Goal: Task Accomplishment & Management: Use online tool/utility

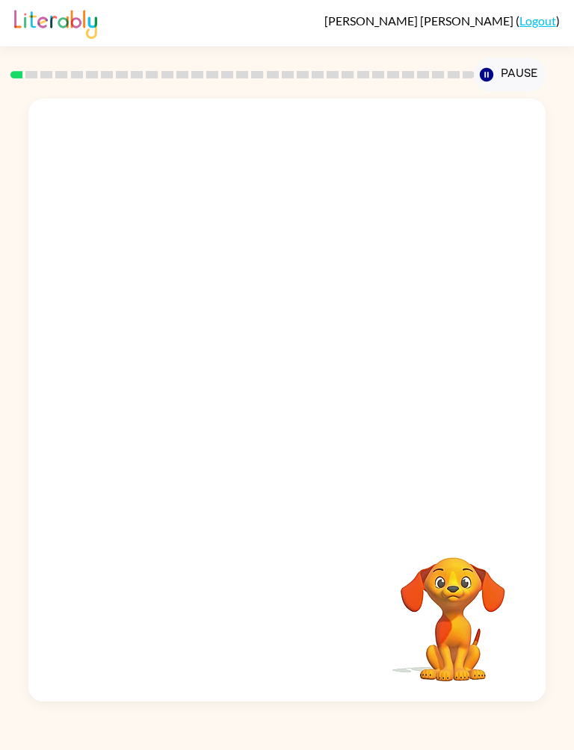
click at [521, 203] on div at bounding box center [286, 313] width 517 height 428
click at [514, 221] on div at bounding box center [286, 313] width 517 height 428
click at [501, 237] on div at bounding box center [286, 313] width 517 height 428
click at [231, 328] on video "Your browser must support playing .mp4 files to use Literably. Please try using…" at bounding box center [286, 313] width 517 height 428
click at [223, 324] on video "Your browser must support playing .mp4 files to use Literably. Please try using…" at bounding box center [286, 313] width 517 height 428
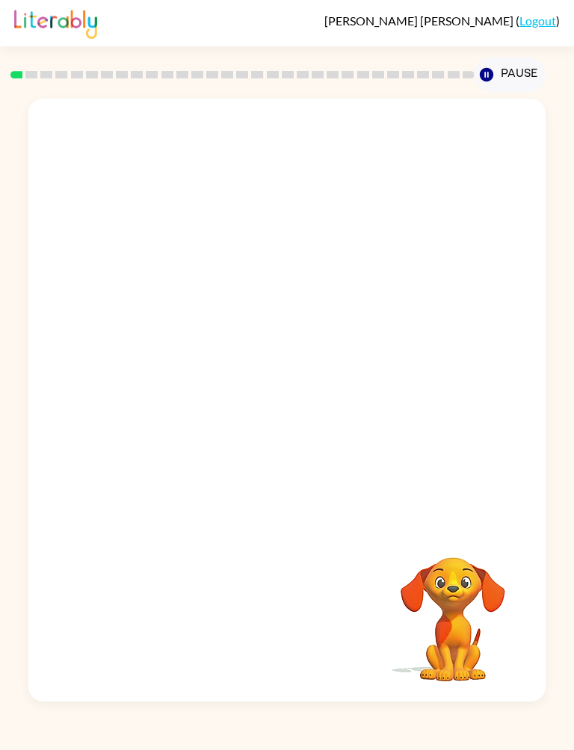
click at [240, 332] on video "Your browser must support playing .mp4 files to use Literably. Please try using…" at bounding box center [286, 313] width 517 height 428
click at [304, 408] on button "button" at bounding box center [287, 407] width 96 height 55
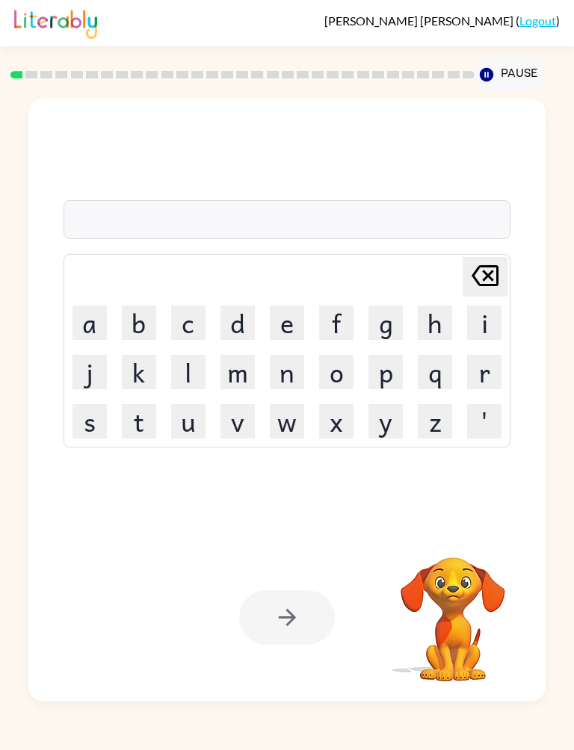
click at [403, 376] on button "p" at bounding box center [386, 372] width 34 height 34
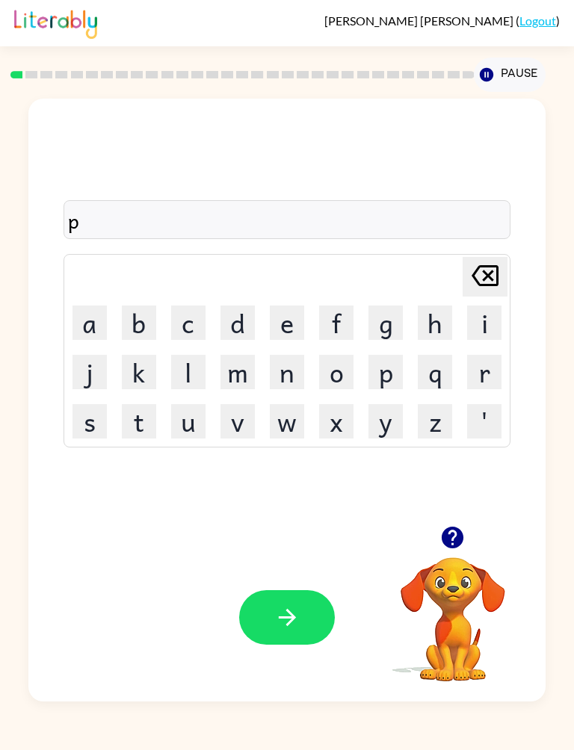
click at [354, 381] on button "o" at bounding box center [336, 372] width 34 height 34
click at [126, 419] on button "t" at bounding box center [139, 421] width 34 height 34
click at [452, 329] on button "h" at bounding box center [435, 323] width 34 height 34
click at [304, 309] on button "e" at bounding box center [287, 323] width 34 height 34
click at [354, 427] on button "x" at bounding box center [336, 421] width 34 height 34
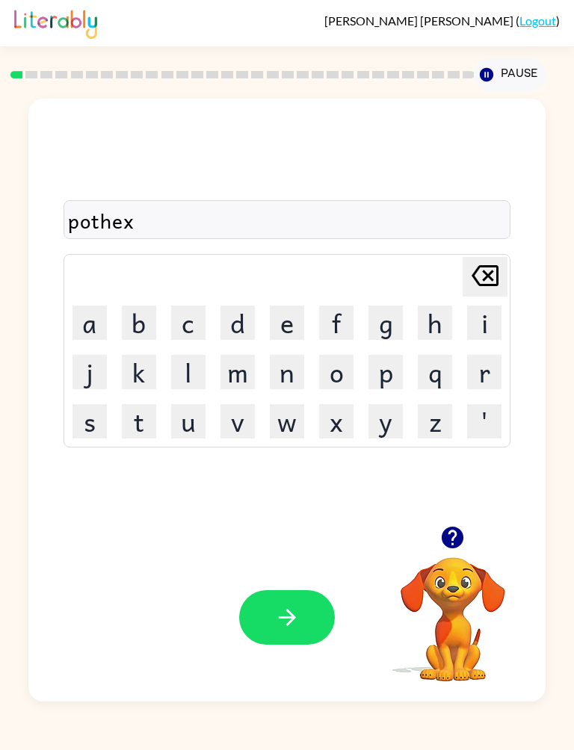
click at [354, 427] on button "x" at bounding box center [336, 421] width 34 height 34
click at [354, 420] on button "x" at bounding box center [336, 421] width 34 height 34
click at [354, 419] on button "x" at bounding box center [336, 421] width 34 height 34
click at [354, 416] on button "x" at bounding box center [336, 421] width 34 height 34
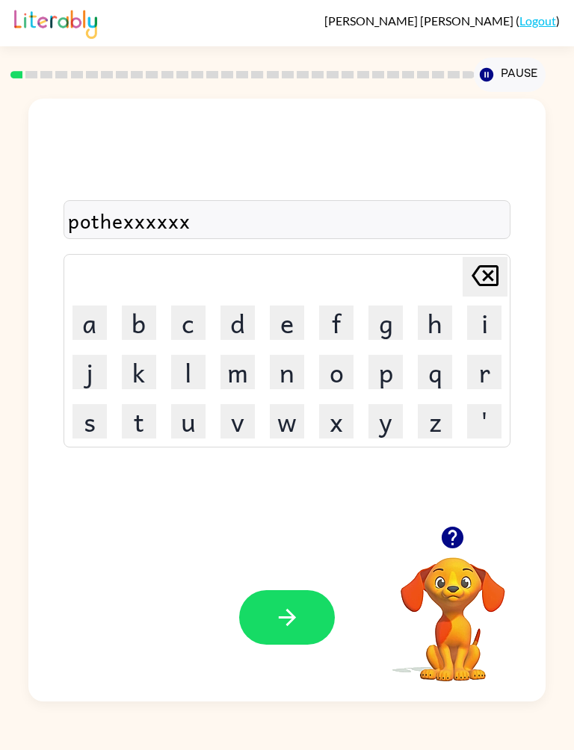
click at [115, 399] on td "t" at bounding box center [139, 422] width 48 height 48
click at [82, 389] on button "j" at bounding box center [90, 372] width 34 height 34
click at [73, 384] on button "j" at bounding box center [90, 372] width 34 height 34
click at [73, 383] on button "j" at bounding box center [90, 372] width 34 height 34
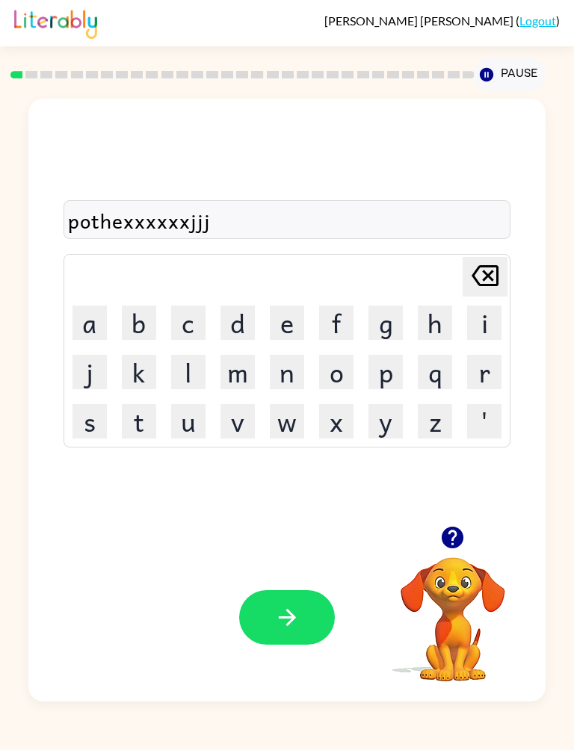
click at [84, 377] on button "j" at bounding box center [90, 372] width 34 height 34
click at [459, 345] on td "h" at bounding box center [435, 323] width 48 height 48
click at [459, 344] on td "h" at bounding box center [435, 323] width 48 height 48
click at [127, 221] on div "pothexxxxxxjjjj" at bounding box center [287, 220] width 439 height 31
click at [207, 204] on div "pothexxxxxxjjjj" at bounding box center [288, 219] width 448 height 39
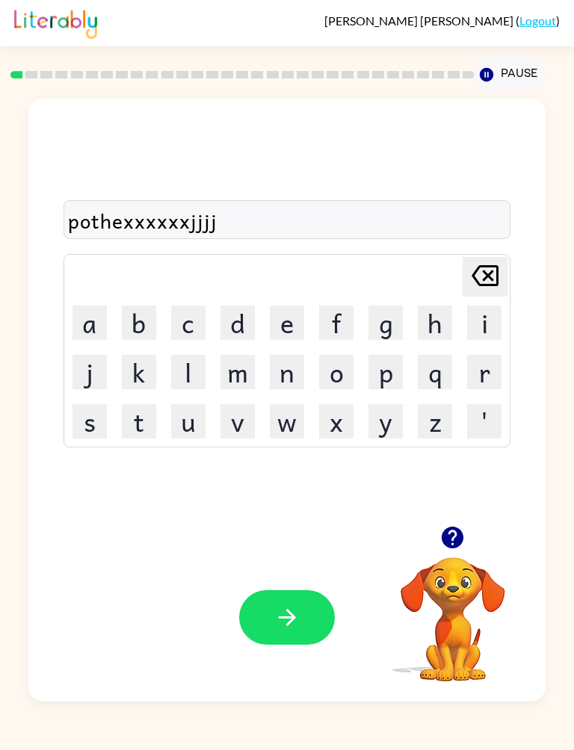
click at [158, 221] on div "pothexxxxxxjjjj" at bounding box center [287, 220] width 439 height 31
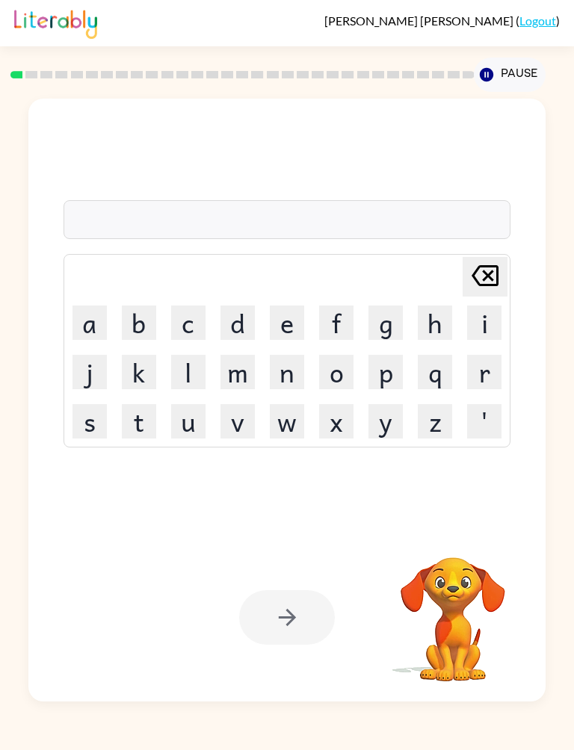
click at [403, 375] on button "p" at bounding box center [386, 372] width 34 height 34
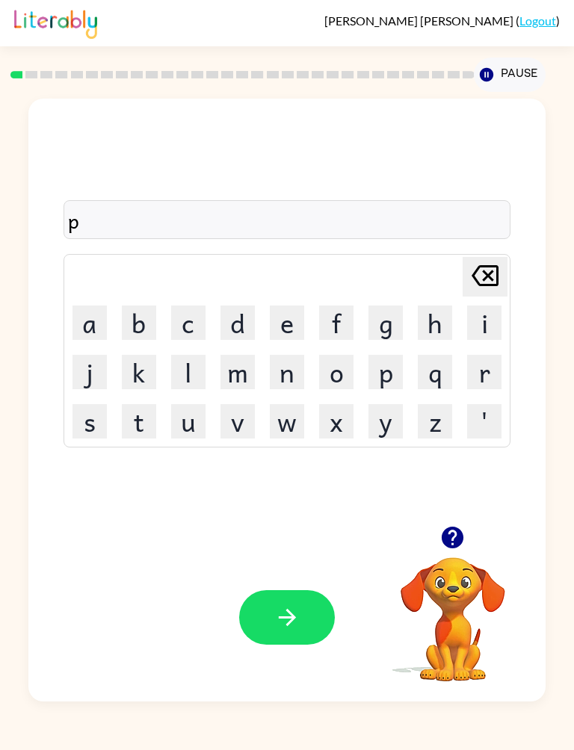
click at [206, 425] on button "u" at bounding box center [188, 421] width 34 height 34
click at [131, 426] on button "t" at bounding box center [139, 421] width 34 height 34
click at [452, 329] on button "h" at bounding box center [435, 323] width 34 height 34
click at [304, 324] on button "e" at bounding box center [287, 323] width 34 height 34
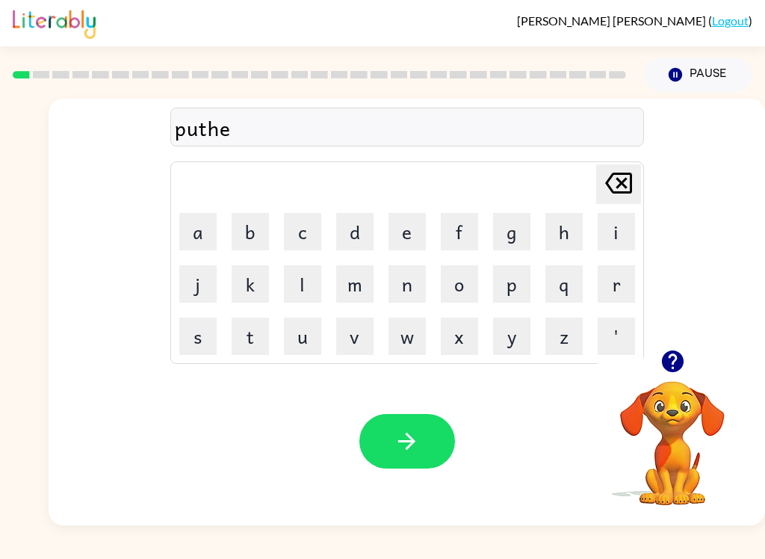
click at [573, 289] on button "r" at bounding box center [616, 283] width 37 height 37
click at [426, 437] on button "button" at bounding box center [408, 441] width 96 height 55
click at [305, 231] on button "c" at bounding box center [302, 231] width 37 height 37
click at [517, 277] on button "p" at bounding box center [511, 283] width 37 height 37
click at [573, 179] on icon at bounding box center [618, 183] width 27 height 21
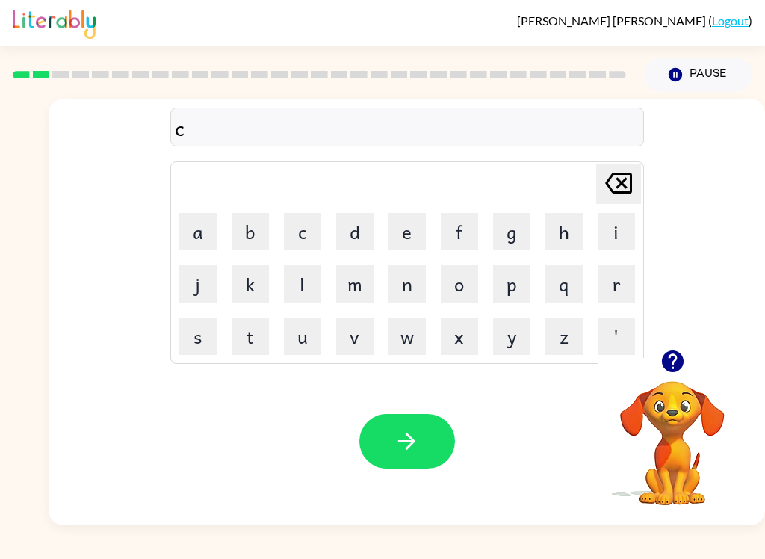
click at [466, 281] on button "o" at bounding box center [459, 283] width 37 height 37
click at [315, 334] on button "u" at bounding box center [302, 336] width 37 height 37
click at [401, 285] on button "n" at bounding box center [407, 283] width 37 height 37
click at [251, 341] on button "t" at bounding box center [250, 336] width 37 height 37
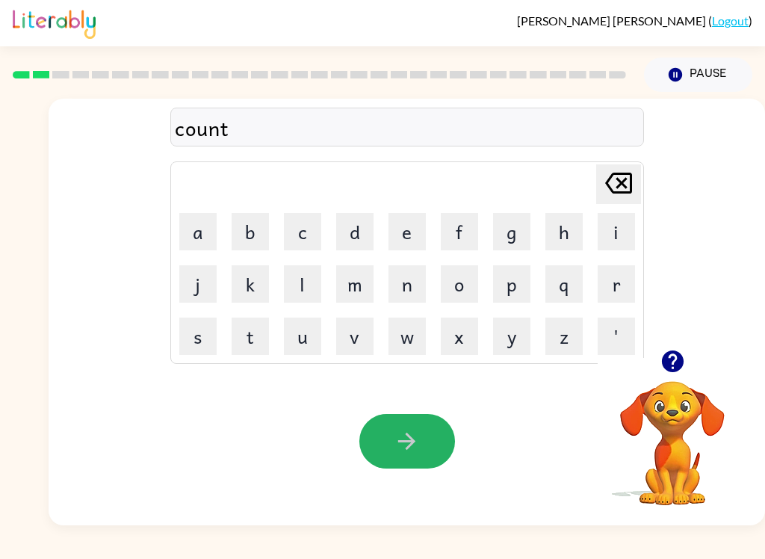
click at [412, 441] on icon "button" at bounding box center [407, 441] width 26 height 26
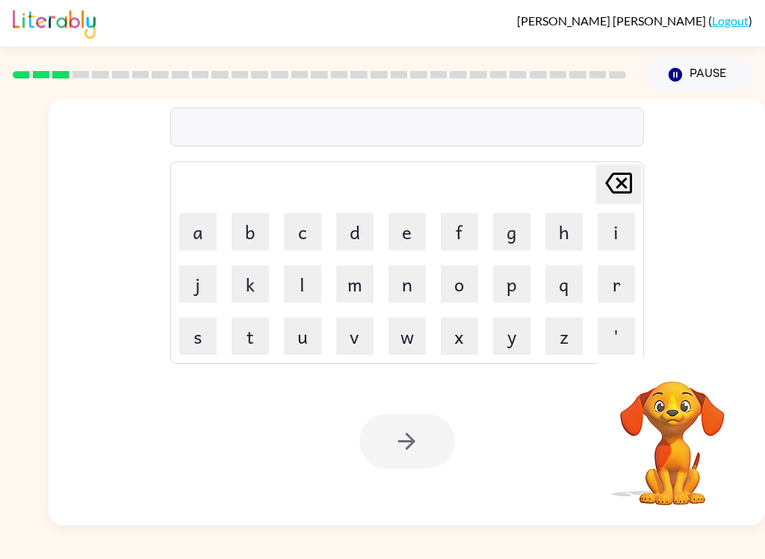
click at [315, 285] on button "l" at bounding box center [302, 283] width 37 height 37
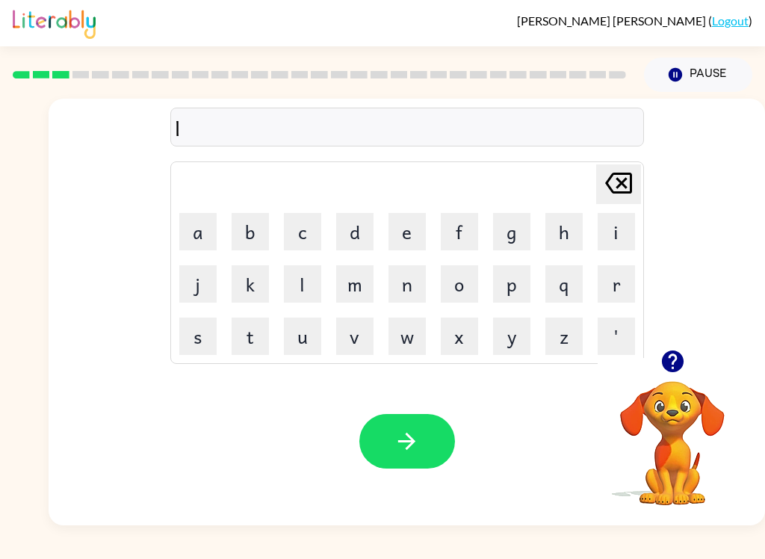
click at [461, 276] on button "o" at bounding box center [459, 283] width 37 height 37
click at [398, 341] on button "w" at bounding box center [407, 336] width 37 height 37
click at [253, 285] on button "k" at bounding box center [250, 283] width 37 height 37
click at [206, 239] on button "a" at bounding box center [197, 231] width 37 height 37
click at [268, 324] on button "t" at bounding box center [250, 336] width 37 height 37
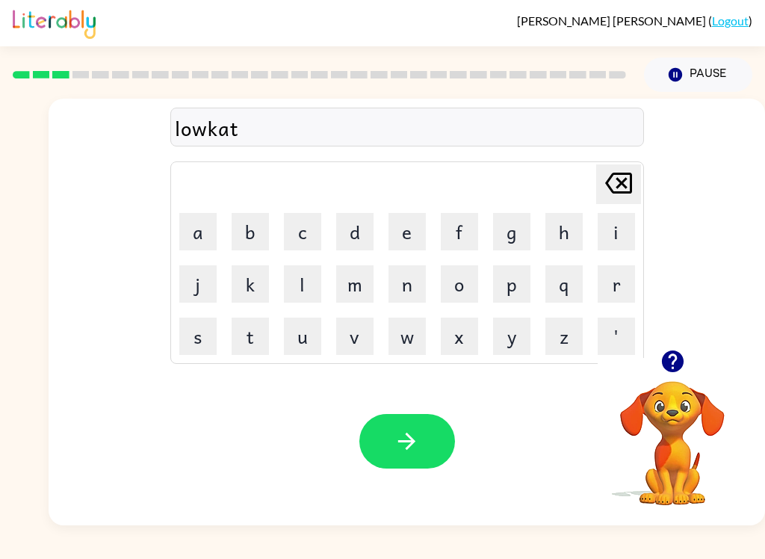
click at [406, 238] on button "e" at bounding box center [407, 231] width 37 height 37
click at [405, 443] on icon "button" at bounding box center [406, 441] width 17 height 17
click at [573, 357] on icon "button" at bounding box center [673, 361] width 26 height 26
click at [252, 335] on button "t" at bounding box center [250, 336] width 37 height 37
click at [454, 276] on button "o" at bounding box center [459, 283] width 37 height 37
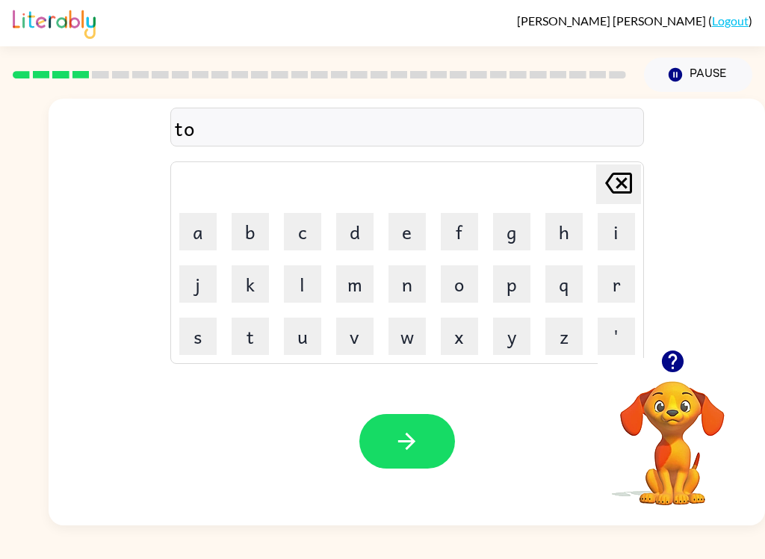
click at [416, 333] on button "w" at bounding box center [407, 336] width 37 height 37
click at [405, 274] on button "n" at bounding box center [407, 283] width 37 height 37
click at [410, 230] on button "e" at bounding box center [407, 231] width 37 height 37
click at [404, 440] on icon "button" at bounding box center [407, 441] width 26 height 26
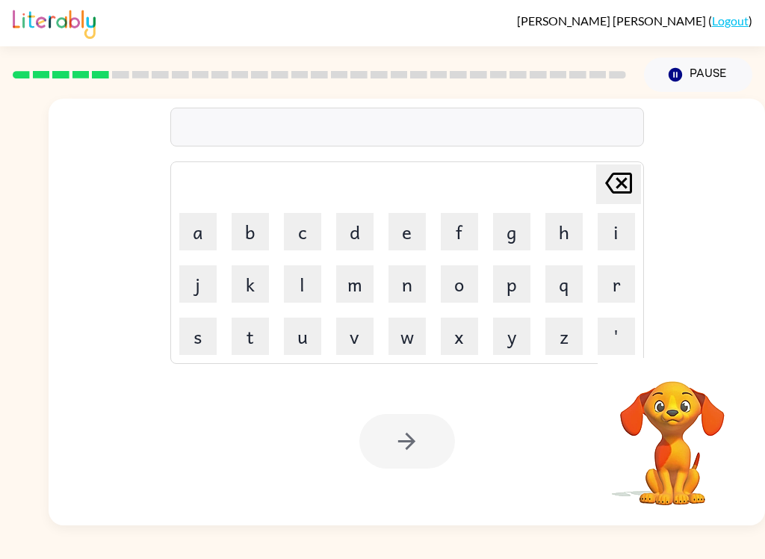
click at [422, 285] on button "n" at bounding box center [407, 283] width 37 height 37
click at [414, 235] on button "e" at bounding box center [407, 231] width 37 height 37
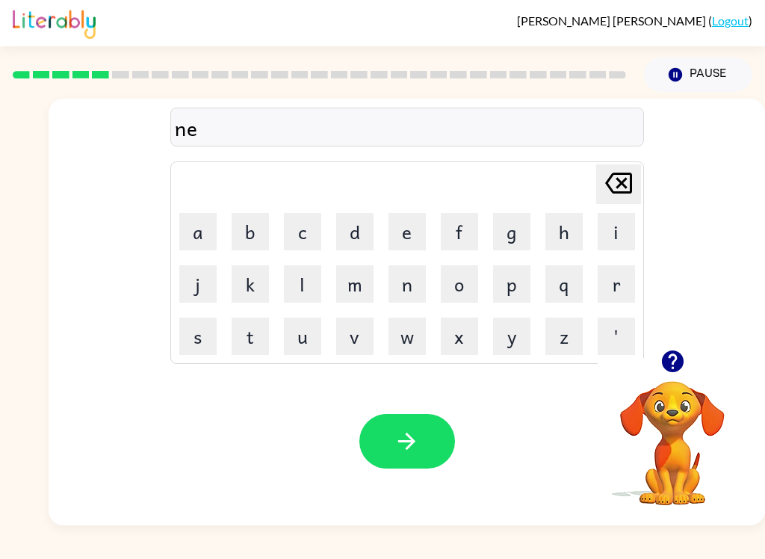
click at [573, 287] on button "r" at bounding box center [616, 283] width 37 height 37
click at [203, 237] on button "a" at bounding box center [197, 231] width 37 height 37
click at [303, 289] on button "l" at bounding box center [302, 283] width 37 height 37
click at [408, 241] on button "e" at bounding box center [407, 231] width 37 height 37
click at [413, 425] on button "button" at bounding box center [408, 441] width 96 height 55
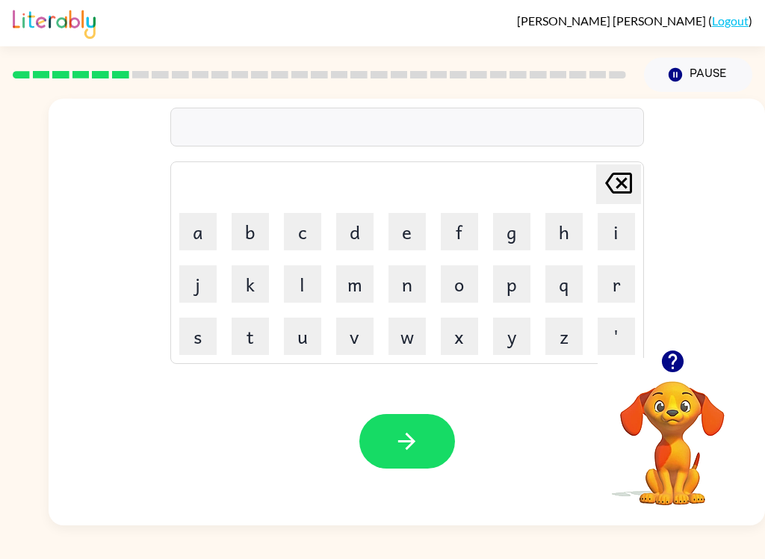
click at [254, 222] on button "b" at bounding box center [250, 231] width 37 height 37
click at [416, 237] on button "e" at bounding box center [407, 231] width 37 height 37
click at [573, 235] on button "h" at bounding box center [564, 231] width 37 height 37
click at [194, 232] on button "a" at bounding box center [197, 231] width 37 height 37
click at [573, 242] on button "i" at bounding box center [616, 231] width 37 height 37
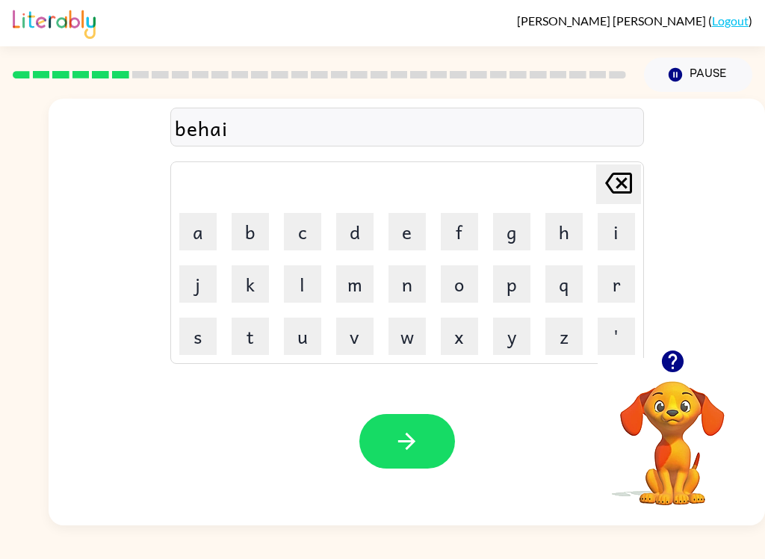
click at [410, 299] on button "n" at bounding box center [407, 283] width 37 height 37
click at [366, 239] on button "d" at bounding box center [354, 231] width 37 height 37
click at [573, 183] on icon "[PERSON_NAME] last character input" at bounding box center [619, 183] width 36 height 36
click at [365, 241] on button "d" at bounding box center [354, 231] width 37 height 37
click at [413, 443] on icon "button" at bounding box center [406, 441] width 17 height 17
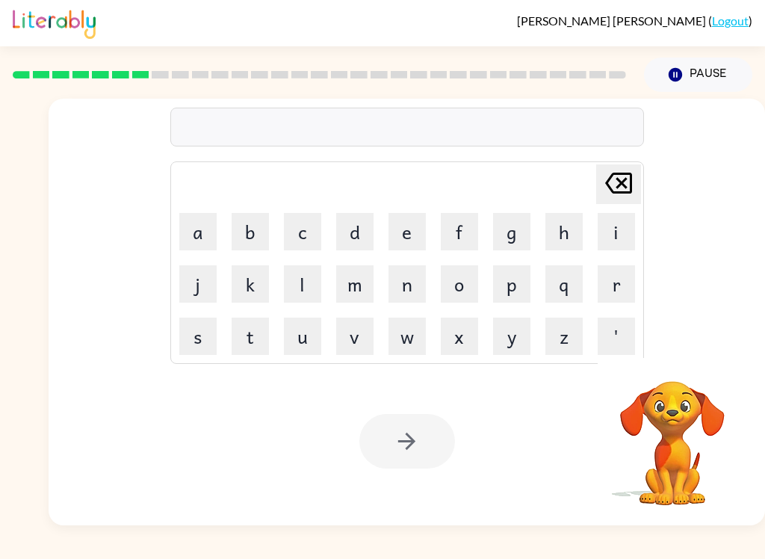
click at [573, 421] on video "Your browser must support playing .mp4 files to use Literably. Please try using…" at bounding box center [672, 432] width 149 height 149
click at [573, 393] on video "Your browser must support playing .mp4 files to use Literably. Please try using…" at bounding box center [672, 432] width 149 height 149
click at [573, 403] on video "Your browser must support playing .mp4 files to use Literably. Please try using…" at bounding box center [672, 432] width 149 height 149
click at [573, 388] on video "Your browser must support playing .mp4 files to use Literably. Please try using…" at bounding box center [672, 432] width 149 height 149
click at [573, 415] on video "Your browser must support playing .mp4 files to use Literably. Please try using…" at bounding box center [672, 432] width 149 height 149
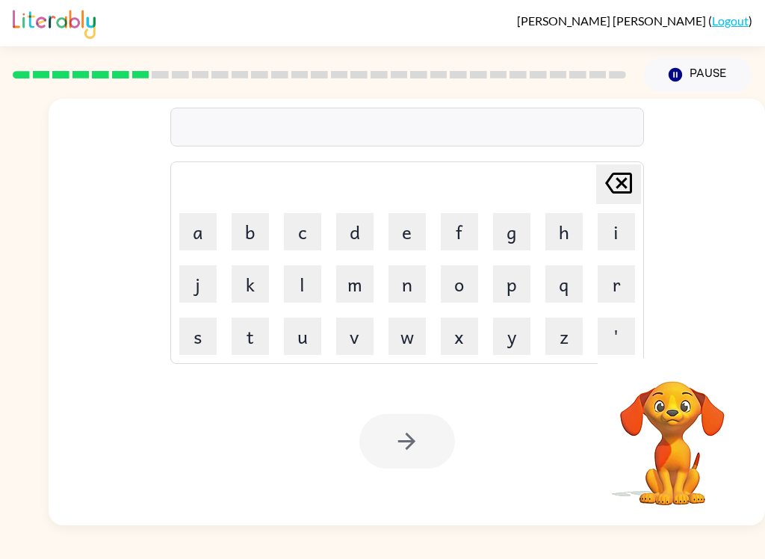
click at [573, 446] on video "Your browser must support playing .mp4 files to use Literably. Please try using…" at bounding box center [672, 432] width 149 height 149
click at [573, 445] on video "Your browser must support playing .mp4 files to use Literably. Please try using…" at bounding box center [672, 432] width 149 height 149
click at [452, 478] on div "Your browser must support playing .mp4 files to use Literably. Please try using…" at bounding box center [407, 441] width 717 height 168
click at [440, 436] on div at bounding box center [408, 441] width 96 height 55
click at [573, 389] on video "Your browser must support playing .mp4 files to use Literably. Please try using…" at bounding box center [672, 432] width 149 height 149
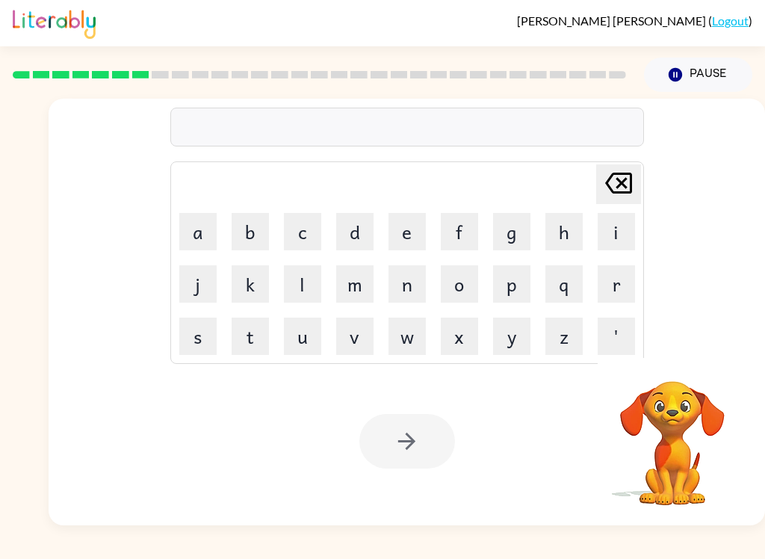
click at [573, 427] on video "Your browser must support playing .mp4 files to use Literably. Please try using…" at bounding box center [672, 432] width 149 height 149
click at [258, 312] on td "t" at bounding box center [250, 336] width 51 height 51
click at [573, 170] on icon "[PERSON_NAME] last character input" at bounding box center [619, 183] width 36 height 36
click at [573, 399] on video "Your browser must support playing .mp4 files to use Literably. Please try using…" at bounding box center [672, 432] width 149 height 149
click at [573, 403] on video "Your browser must support playing .mp4 files to use Literably. Please try using…" at bounding box center [672, 432] width 149 height 149
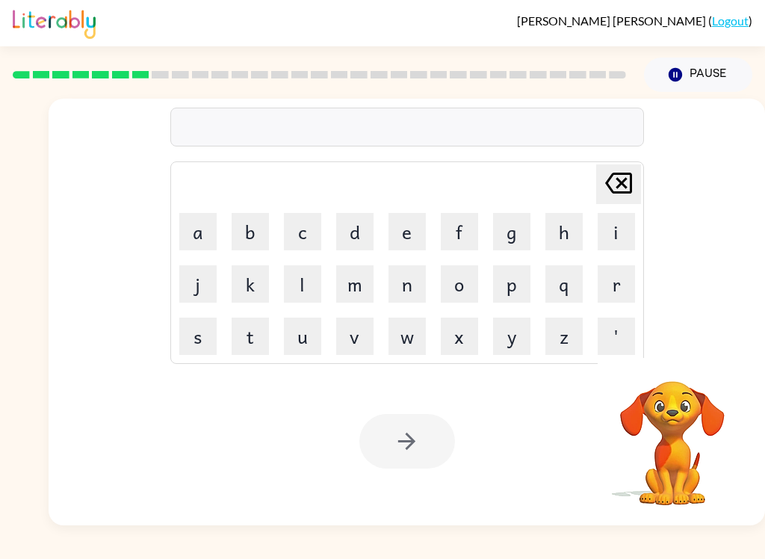
click at [573, 412] on video "Your browser must support playing .mp4 files to use Literably. Please try using…" at bounding box center [672, 432] width 149 height 149
click at [573, 424] on video "Your browser must support playing .mp4 files to use Literably. Please try using…" at bounding box center [672, 432] width 149 height 149
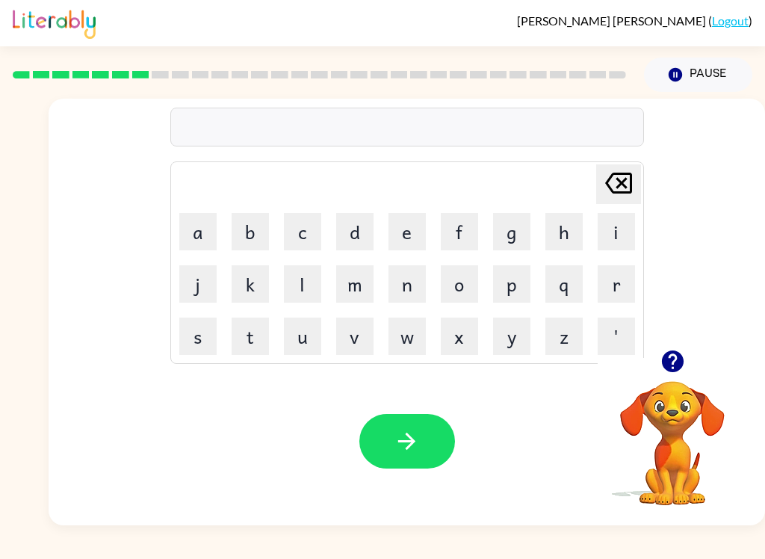
click at [262, 335] on button "t" at bounding box center [250, 336] width 37 height 37
click at [629, 280] on button "r" at bounding box center [616, 283] width 37 height 37
click at [617, 230] on button "i" at bounding box center [616, 231] width 37 height 37
click at [303, 222] on button "c" at bounding box center [302, 231] width 37 height 37
click at [310, 277] on button "l" at bounding box center [302, 283] width 37 height 37
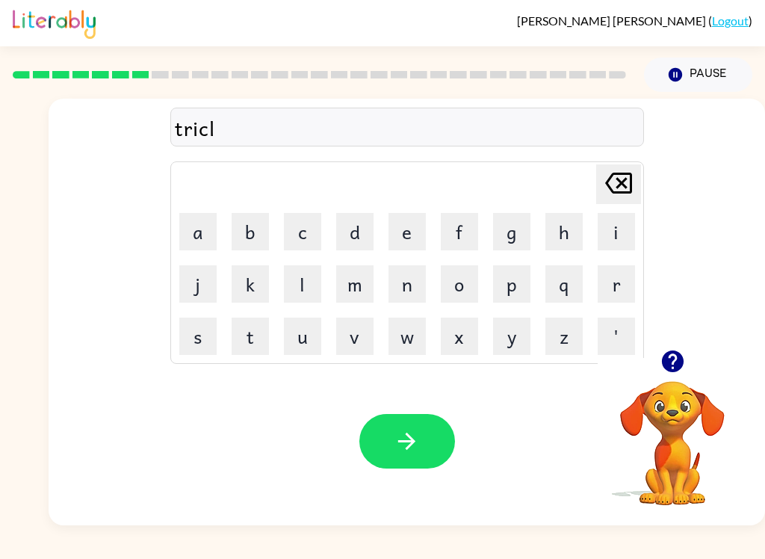
click at [413, 228] on button "e" at bounding box center [407, 231] width 37 height 37
click at [416, 443] on icon "button" at bounding box center [407, 441] width 26 height 26
click at [673, 357] on icon "button" at bounding box center [673, 361] width 26 height 26
click at [348, 285] on button "m" at bounding box center [354, 283] width 37 height 37
click at [400, 235] on button "e" at bounding box center [407, 231] width 37 height 37
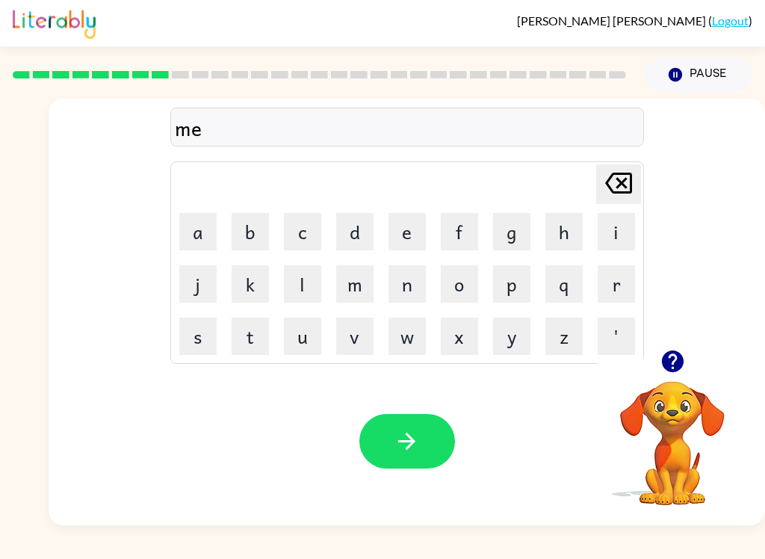
click at [629, 275] on button "r" at bounding box center [616, 283] width 37 height 37
click at [620, 238] on button "i" at bounding box center [616, 231] width 37 height 37
click at [321, 232] on button "c" at bounding box center [302, 231] width 37 height 37
click at [321, 276] on button "l" at bounding box center [302, 283] width 37 height 37
click at [408, 223] on button "e" at bounding box center [407, 231] width 37 height 37
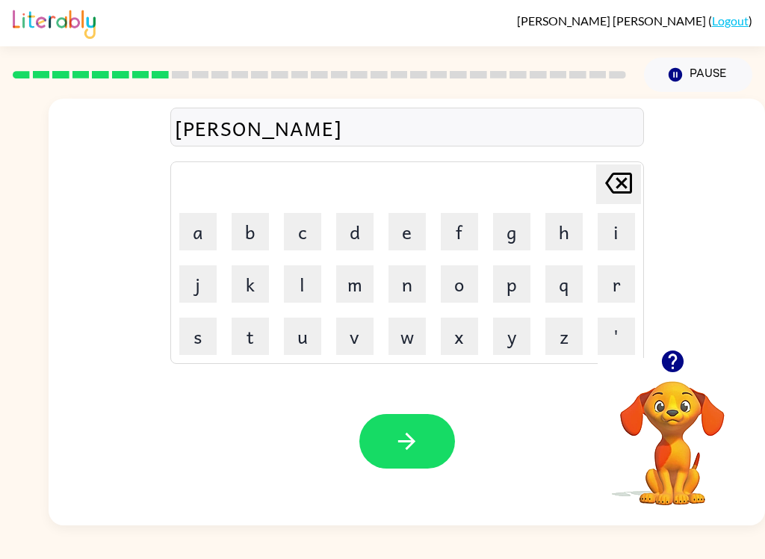
click at [408, 442] on icon "button" at bounding box center [406, 441] width 17 height 17
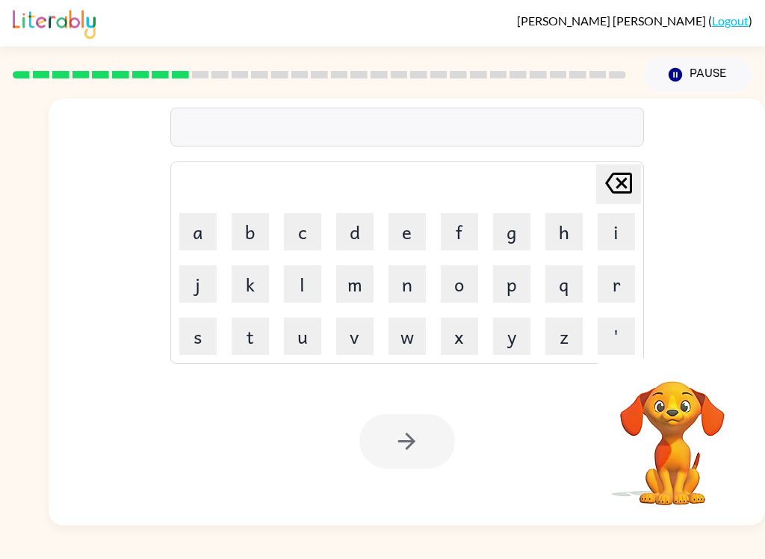
click at [75, 527] on div "[PERSON_NAME] ( Logout ) Pause Pause Delete Delete last character input a b c d…" at bounding box center [382, 279] width 765 height 559
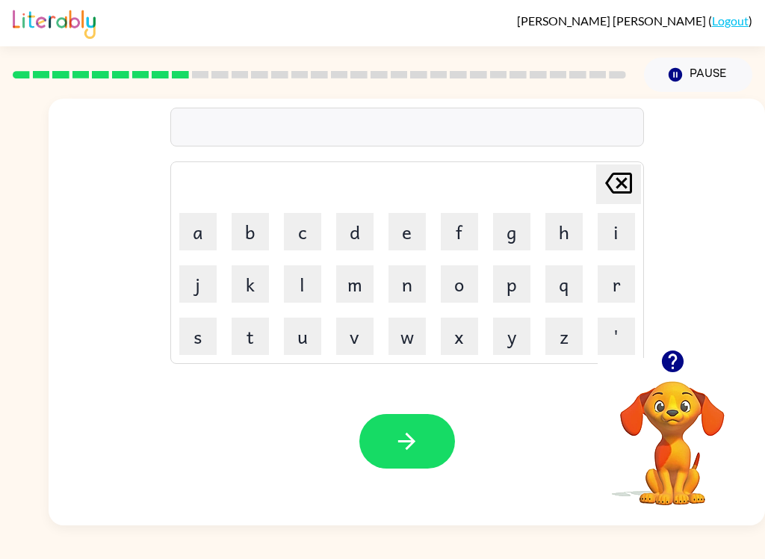
click at [403, 270] on button "n" at bounding box center [407, 283] width 37 height 37
click at [624, 231] on button "i" at bounding box center [616, 231] width 37 height 37
click at [362, 289] on button "m" at bounding box center [354, 283] width 37 height 37
click at [253, 233] on button "b" at bounding box center [250, 231] width 37 height 37
click at [303, 292] on button "l" at bounding box center [302, 283] width 37 height 37
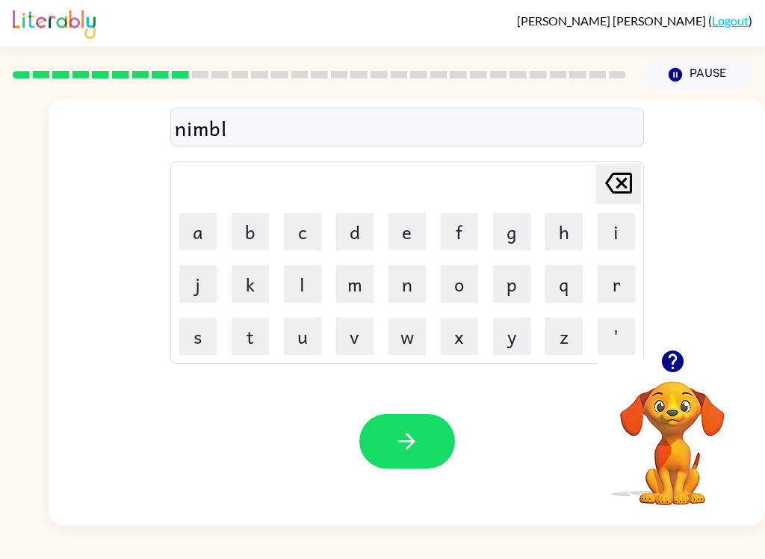
click at [401, 235] on button "e" at bounding box center [407, 231] width 37 height 37
click at [410, 433] on icon "button" at bounding box center [407, 441] width 26 height 26
click at [468, 291] on button "o" at bounding box center [459, 283] width 37 height 37
click at [411, 293] on button "n" at bounding box center [407, 283] width 37 height 37
click at [463, 223] on button "f" at bounding box center [459, 231] width 37 height 37
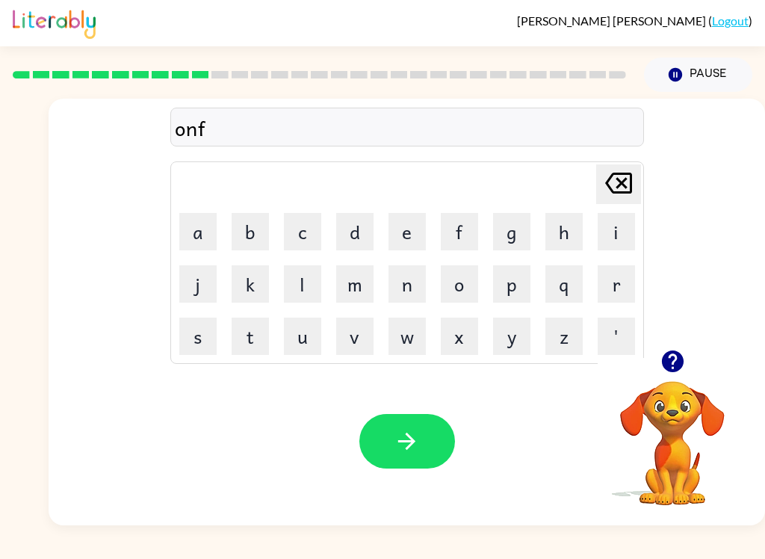
click at [461, 290] on button "o" at bounding box center [459, 283] width 37 height 37
click at [621, 282] on button "r" at bounding box center [616, 283] width 37 height 37
click at [360, 232] on button "d" at bounding box center [354, 231] width 37 height 37
click at [432, 438] on button "button" at bounding box center [408, 441] width 96 height 55
click at [249, 231] on button "b" at bounding box center [250, 231] width 37 height 37
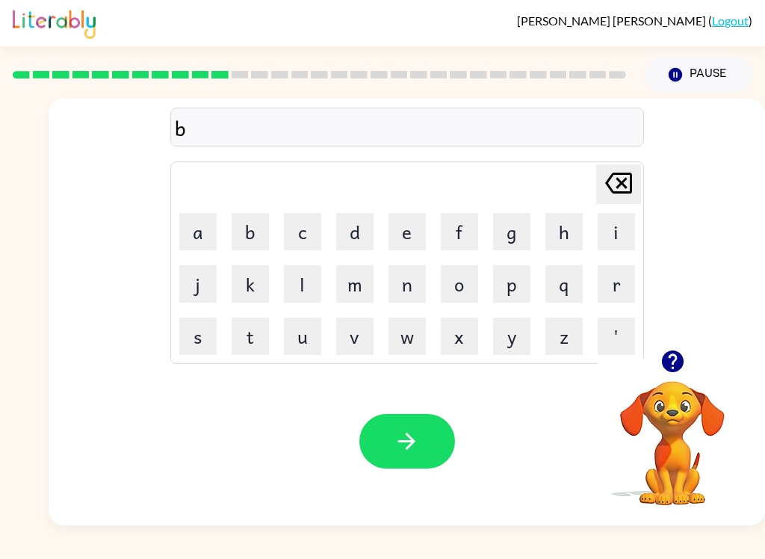
click at [469, 286] on button "o" at bounding box center [459, 283] width 37 height 37
click at [616, 235] on button "i" at bounding box center [616, 231] width 37 height 37
click at [617, 183] on icon at bounding box center [618, 183] width 27 height 21
click at [411, 348] on button "w" at bounding box center [407, 336] width 37 height 37
click at [247, 345] on button "t" at bounding box center [250, 336] width 37 height 37
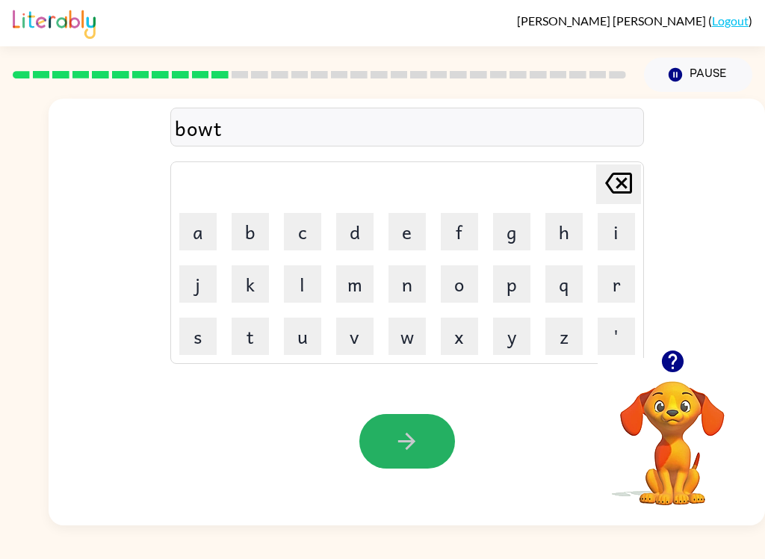
click at [414, 454] on icon "button" at bounding box center [407, 441] width 26 height 26
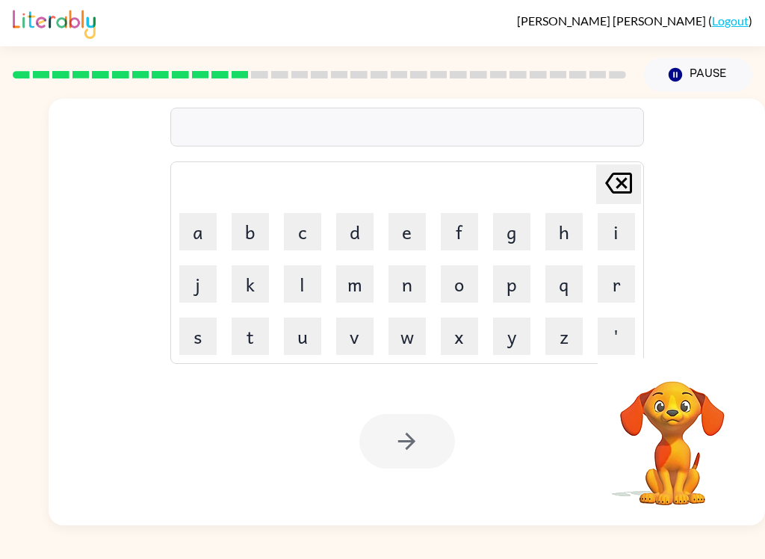
click at [253, 222] on button "b" at bounding box center [250, 231] width 37 height 37
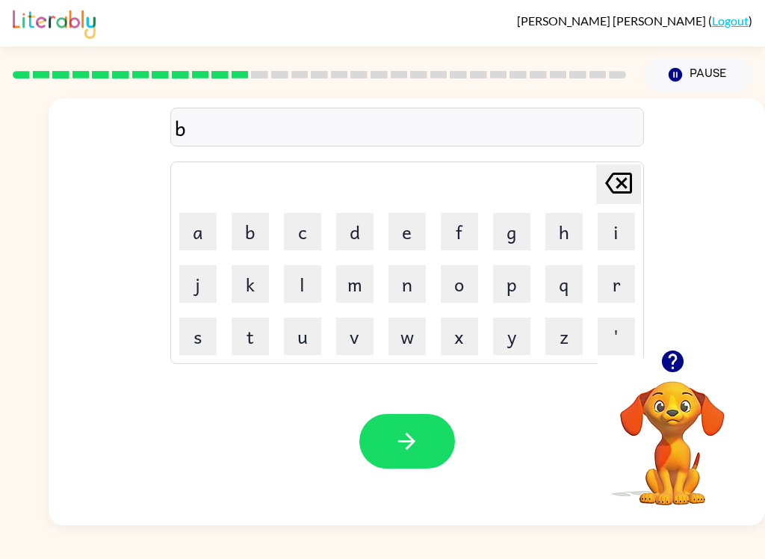
click at [401, 232] on button "e" at bounding box center [407, 231] width 37 height 37
click at [348, 235] on button "d" at bounding box center [354, 231] width 37 height 37
click at [254, 336] on button "t" at bounding box center [250, 336] width 37 height 37
click at [200, 240] on button "a" at bounding box center [197, 231] width 37 height 37
click at [361, 285] on button "m" at bounding box center [354, 283] width 37 height 37
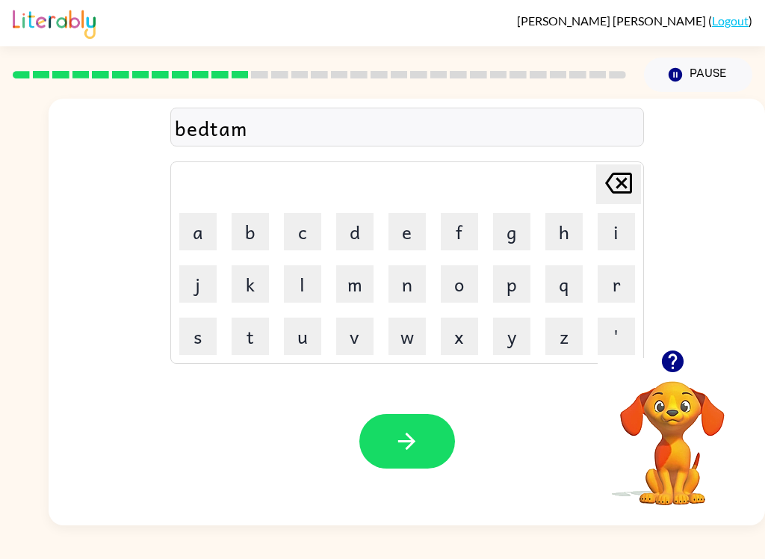
click at [407, 228] on button "e" at bounding box center [407, 231] width 37 height 37
click at [422, 438] on button "button" at bounding box center [408, 441] width 96 height 55
click at [469, 221] on button "f" at bounding box center [459, 231] width 37 height 37
click at [425, 223] on button "e" at bounding box center [407, 231] width 37 height 37
click at [423, 283] on button "n" at bounding box center [407, 283] width 37 height 37
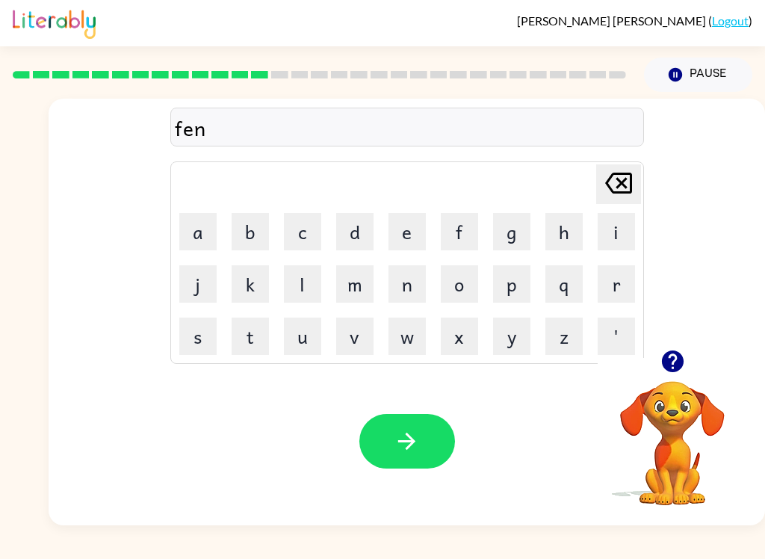
click at [614, 180] on icon at bounding box center [618, 183] width 27 height 21
click at [257, 334] on button "t" at bounding box center [250, 336] width 37 height 37
click at [410, 286] on button "n" at bounding box center [407, 283] width 37 height 37
click at [413, 228] on button "e" at bounding box center [407, 231] width 37 height 37
click at [203, 336] on button "s" at bounding box center [197, 336] width 37 height 37
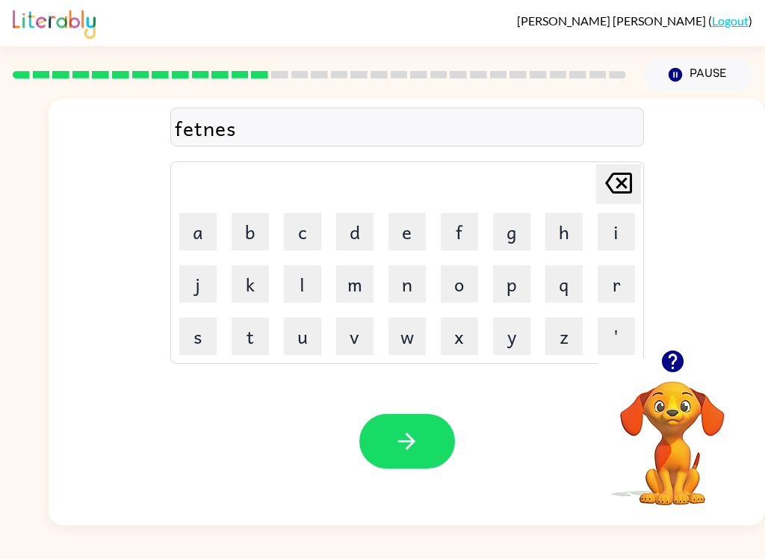
click at [412, 448] on icon "button" at bounding box center [407, 441] width 26 height 26
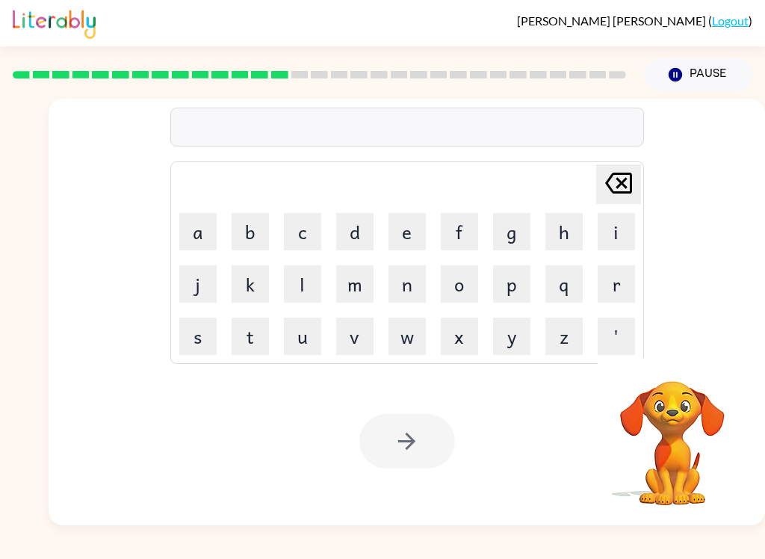
click at [369, 218] on button "d" at bounding box center [354, 231] width 37 height 37
click at [416, 226] on button "e" at bounding box center [407, 231] width 37 height 37
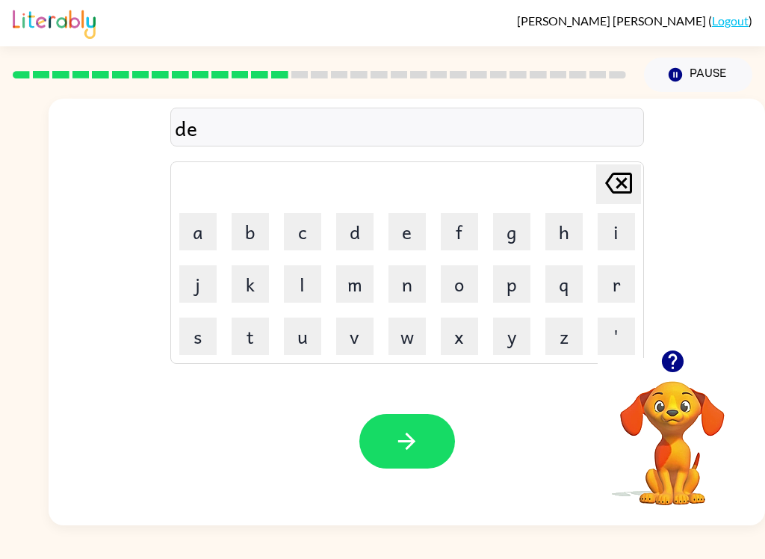
click at [315, 274] on button "l" at bounding box center [302, 283] width 37 height 37
click at [215, 223] on button "a" at bounding box center [197, 231] width 37 height 37
click at [522, 333] on button "y" at bounding box center [511, 336] width 37 height 37
click at [398, 451] on icon "button" at bounding box center [407, 441] width 26 height 26
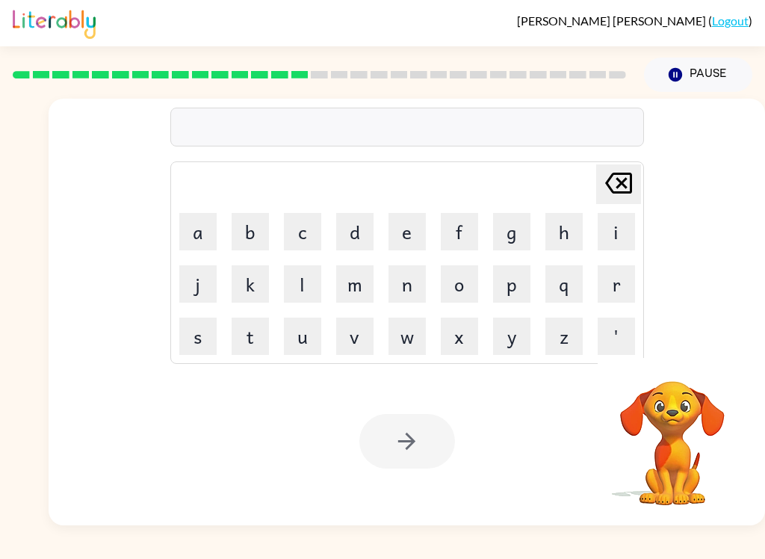
click at [256, 331] on button "t" at bounding box center [250, 336] width 37 height 37
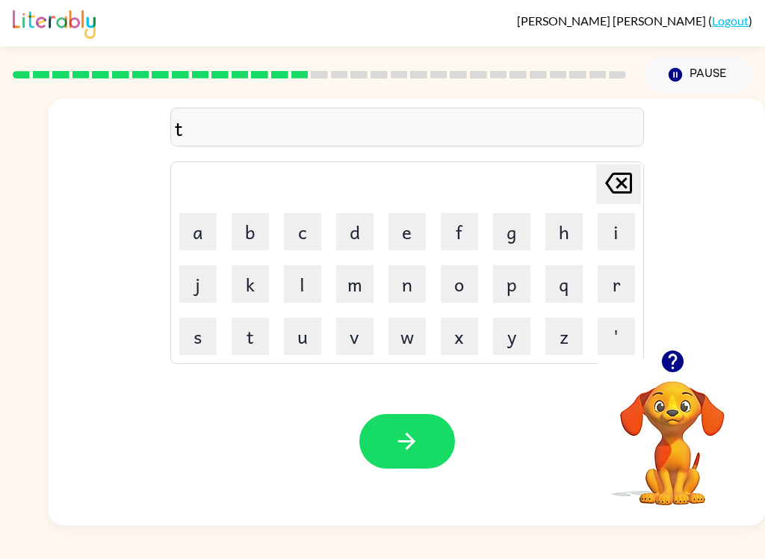
click at [406, 231] on button "e" at bounding box center [407, 231] width 37 height 37
click at [608, 283] on button "r" at bounding box center [616, 283] width 37 height 37
click at [404, 302] on button "n" at bounding box center [407, 283] width 37 height 37
click at [407, 447] on icon "button" at bounding box center [407, 441] width 26 height 26
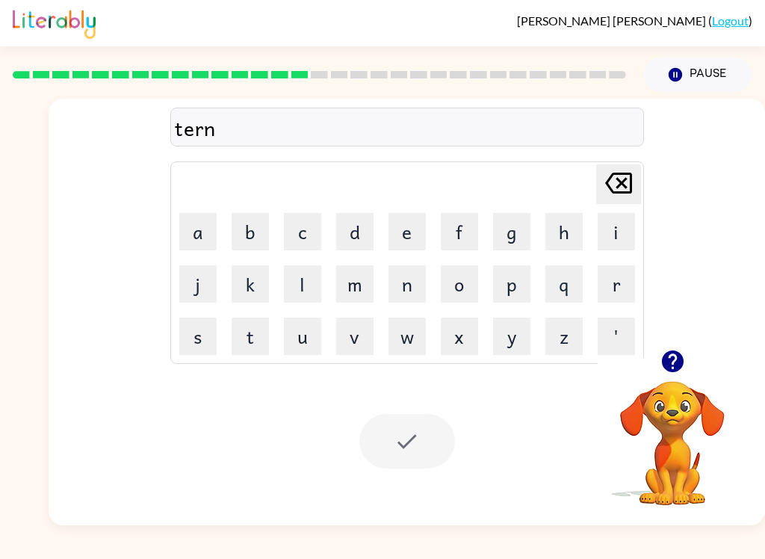
click at [427, 451] on div at bounding box center [408, 441] width 96 height 55
click at [531, 124] on div at bounding box center [407, 127] width 474 height 39
click at [207, 342] on button "s" at bounding box center [197, 336] width 37 height 37
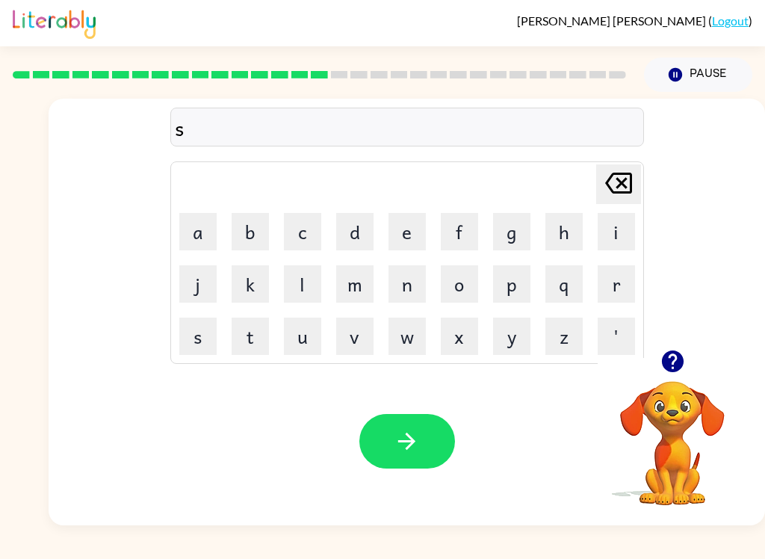
click at [416, 221] on button "e" at bounding box center [407, 231] width 37 height 37
click at [242, 347] on button "t" at bounding box center [250, 336] width 37 height 37
click at [425, 452] on button "button" at bounding box center [408, 441] width 96 height 55
click at [260, 223] on button "b" at bounding box center [250, 231] width 37 height 37
click at [626, 277] on button "r" at bounding box center [616, 283] width 37 height 37
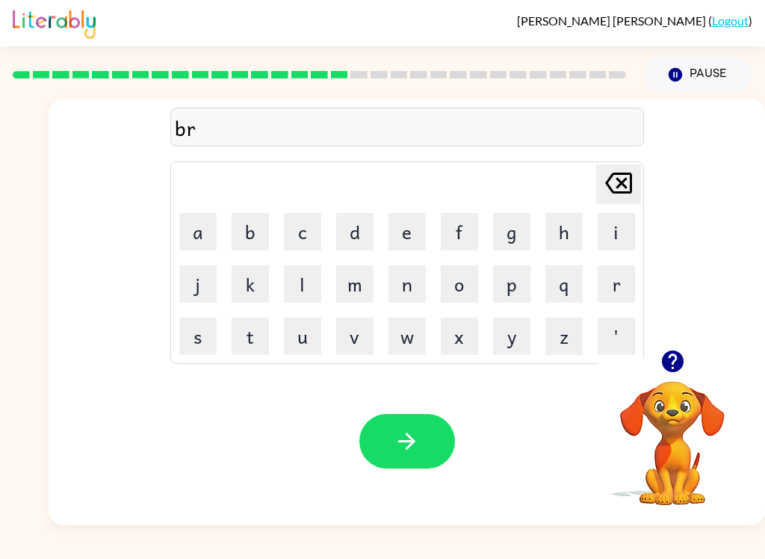
click at [411, 231] on button "e" at bounding box center [407, 231] width 37 height 37
click at [673, 349] on icon "button" at bounding box center [673, 361] width 26 height 26
click at [411, 283] on button "n" at bounding box center [407, 283] width 37 height 37
click at [413, 228] on button "e" at bounding box center [407, 231] width 37 height 37
click at [363, 227] on button "d" at bounding box center [354, 231] width 37 height 37
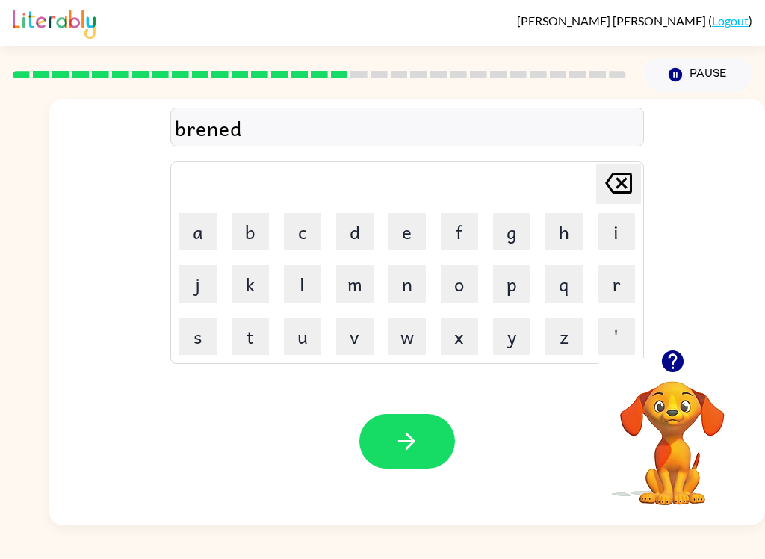
click at [410, 466] on button "button" at bounding box center [408, 441] width 96 height 55
click at [516, 281] on button "p" at bounding box center [511, 283] width 37 height 37
click at [300, 290] on button "l" at bounding box center [302, 283] width 37 height 37
click at [197, 238] on button "a" at bounding box center [197, 231] width 37 height 37
click at [204, 354] on button "s" at bounding box center [197, 336] width 37 height 37
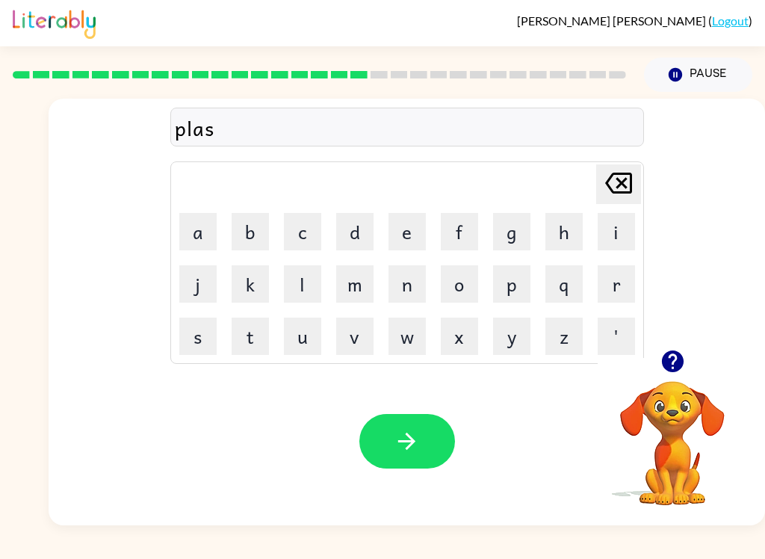
click at [249, 341] on button "t" at bounding box center [250, 336] width 37 height 37
click at [303, 285] on button "l" at bounding box center [302, 283] width 37 height 37
click at [627, 181] on icon at bounding box center [618, 183] width 27 height 21
click at [618, 232] on button "i" at bounding box center [616, 231] width 37 height 37
click at [315, 240] on button "c" at bounding box center [302, 231] width 37 height 37
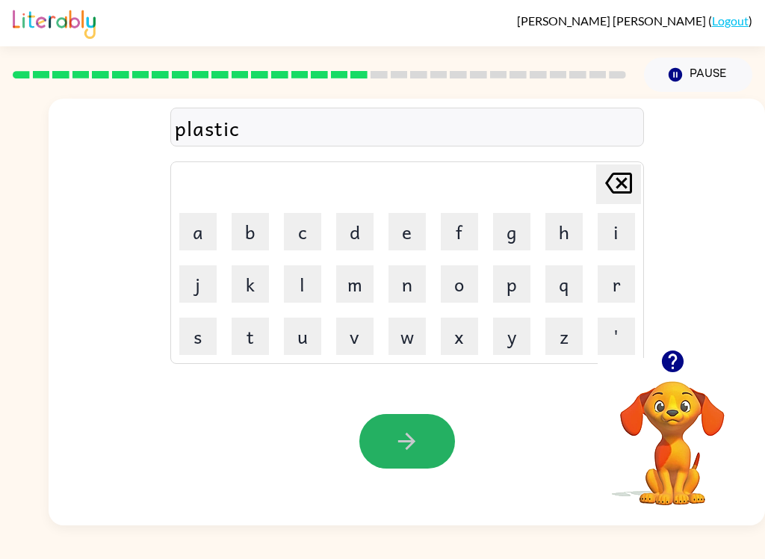
click at [398, 434] on icon "button" at bounding box center [407, 441] width 26 height 26
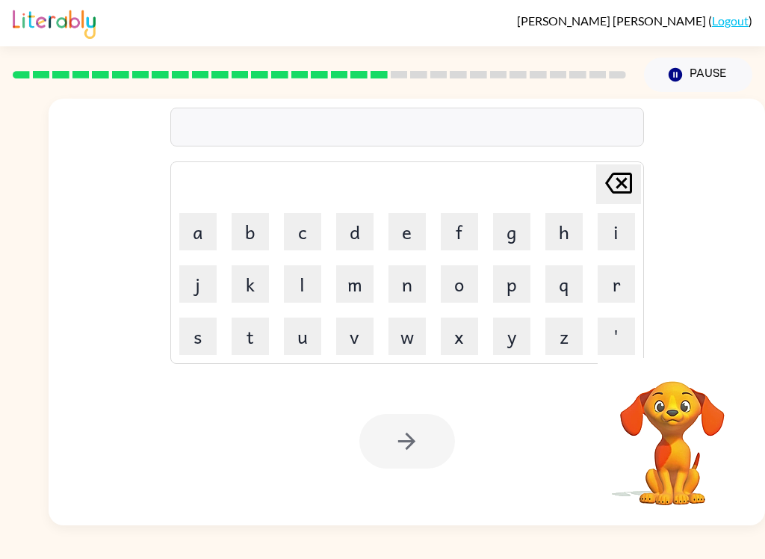
click at [366, 235] on button "d" at bounding box center [354, 231] width 37 height 37
click at [410, 242] on button "e" at bounding box center [407, 231] width 37 height 37
click at [182, 354] on button "s" at bounding box center [197, 336] width 37 height 37
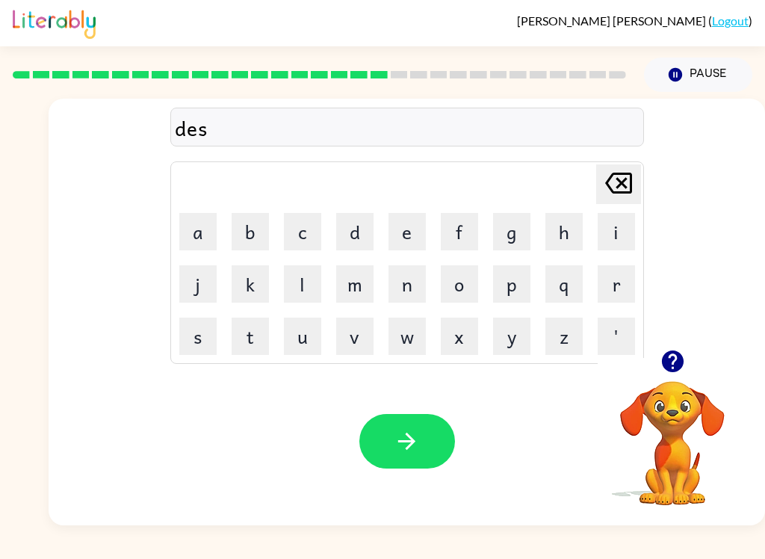
click at [308, 281] on button "l" at bounding box center [302, 283] width 37 height 37
click at [209, 231] on button "a" at bounding box center [197, 231] width 37 height 37
click at [519, 333] on button "y" at bounding box center [511, 336] width 37 height 37
click at [419, 432] on icon "button" at bounding box center [407, 441] width 26 height 26
click at [355, 231] on button "d" at bounding box center [354, 231] width 37 height 37
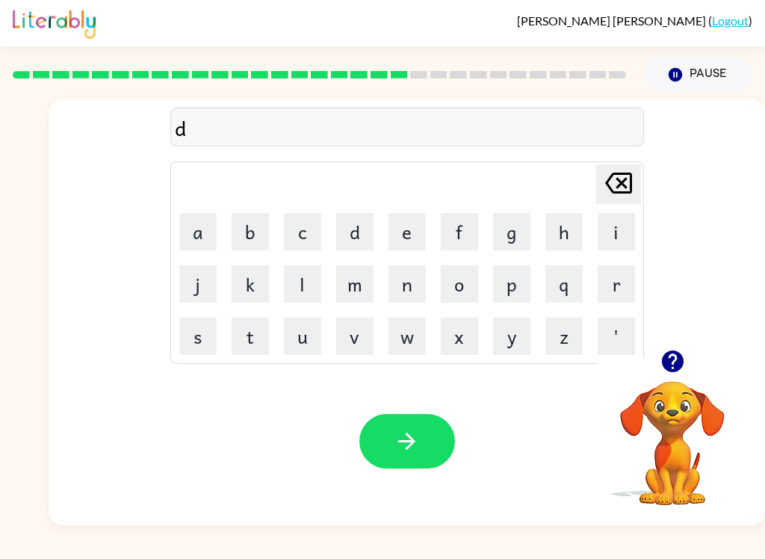
click at [457, 284] on button "o" at bounding box center [459, 283] width 37 height 37
click at [413, 341] on button "w" at bounding box center [407, 336] width 37 height 37
click at [200, 345] on button "s" at bounding box center [197, 336] width 37 height 37
click at [256, 327] on button "t" at bounding box center [250, 336] width 37 height 37
click at [416, 224] on button "e" at bounding box center [407, 231] width 37 height 37
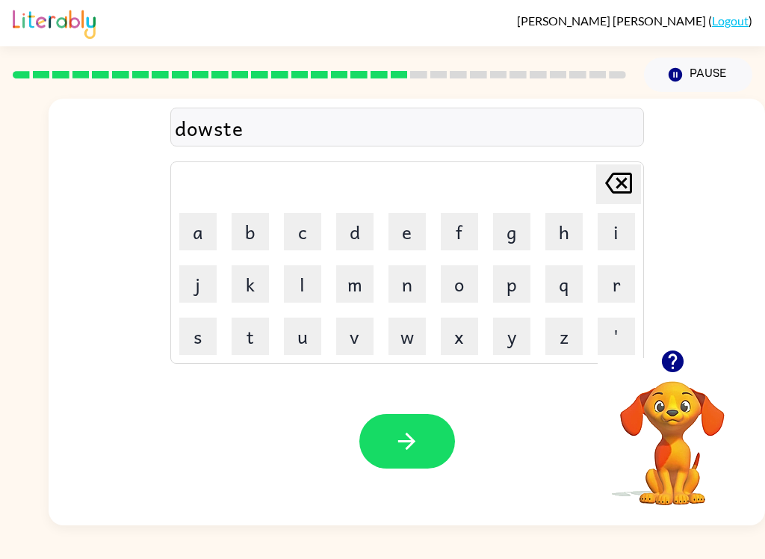
click at [415, 223] on button "e" at bounding box center [407, 231] width 37 height 37
click at [403, 280] on button "n" at bounding box center [407, 283] width 37 height 37
click at [400, 443] on icon "button" at bounding box center [406, 441] width 17 height 17
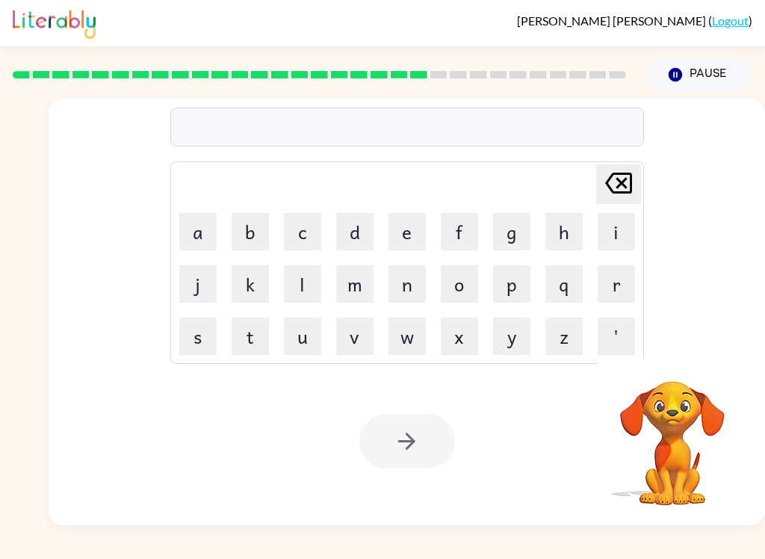
click at [677, 431] on video "Your browser must support playing .mp4 files to use Literably. Please try using…" at bounding box center [672, 432] width 149 height 149
click at [425, 285] on button "n" at bounding box center [407, 283] width 37 height 37
click at [508, 272] on button "p" at bounding box center [511, 283] width 37 height 37
click at [617, 196] on icon "[PERSON_NAME] last character input" at bounding box center [619, 183] width 36 height 36
click at [602, 194] on icon "[PERSON_NAME] last character input" at bounding box center [619, 183] width 36 height 36
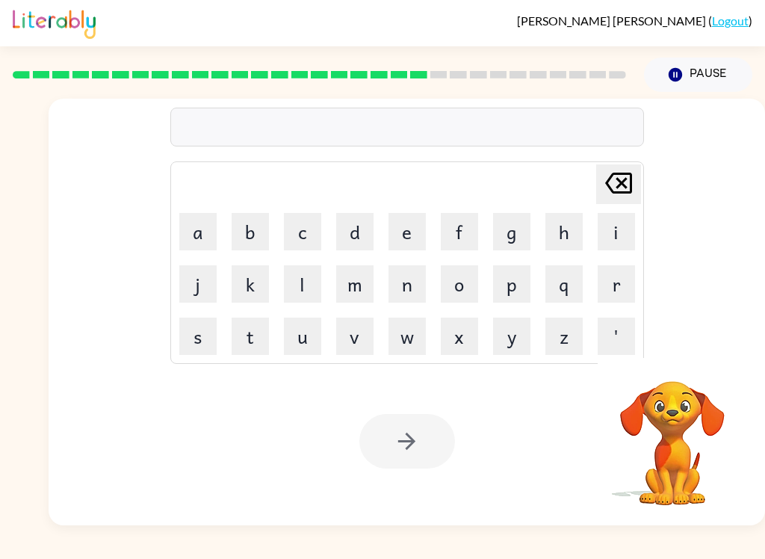
click at [421, 441] on div at bounding box center [408, 441] width 96 height 55
click at [655, 428] on video "Your browser must support playing .mp4 files to use Literably. Please try using…" at bounding box center [672, 432] width 149 height 149
click at [188, 330] on button "s" at bounding box center [197, 336] width 37 height 37
click at [404, 238] on button "e" at bounding box center [407, 231] width 37 height 37
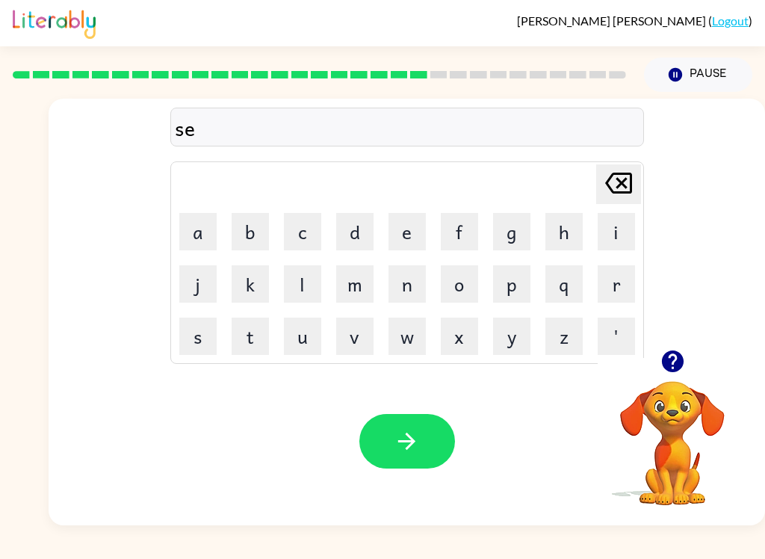
click at [665, 340] on div "se Delete Delete last character input a b c d e f g h i j k l m n o p q r s t u…" at bounding box center [407, 224] width 717 height 251
click at [678, 362] on icon "button" at bounding box center [673, 362] width 22 height 22
click at [415, 290] on button "n" at bounding box center [407, 283] width 37 height 37
click at [237, 338] on button "t" at bounding box center [250, 336] width 37 height 37
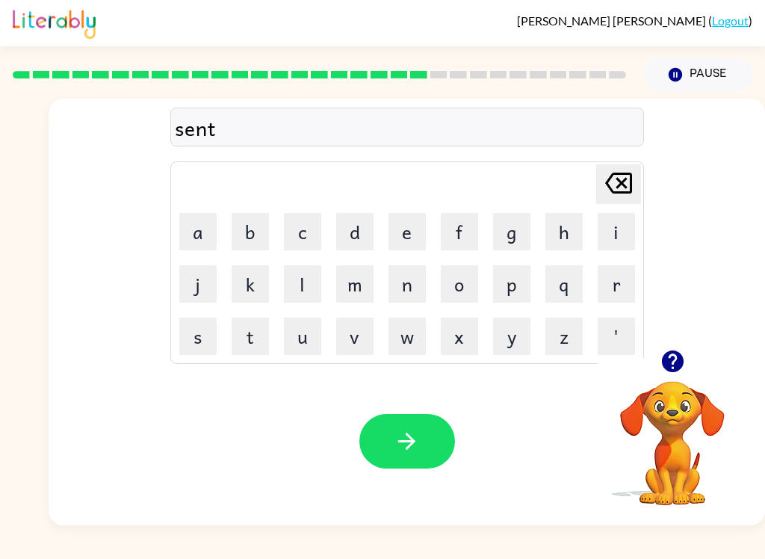
click at [618, 234] on button "i" at bounding box center [616, 231] width 37 height 37
click at [511, 280] on button "p" at bounding box center [511, 283] width 37 height 37
click at [405, 231] on button "e" at bounding box center [407, 231] width 37 height 37
click at [354, 226] on button "d" at bounding box center [354, 231] width 37 height 37
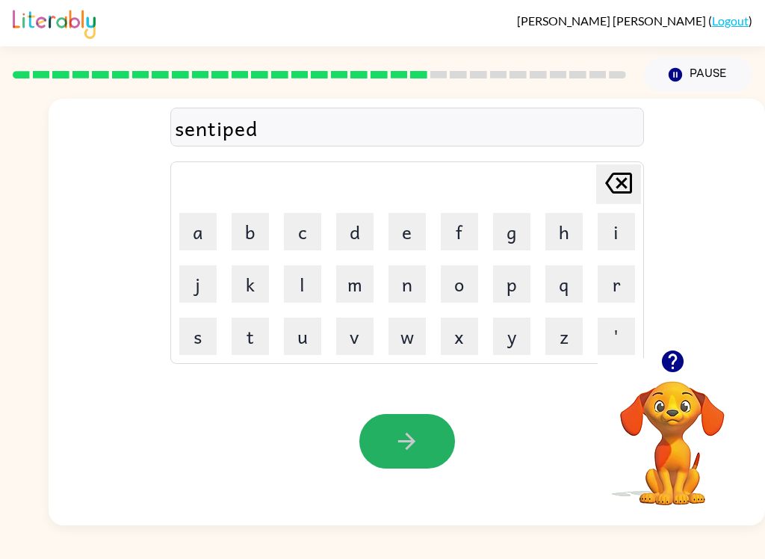
click at [413, 461] on button "button" at bounding box center [408, 441] width 96 height 55
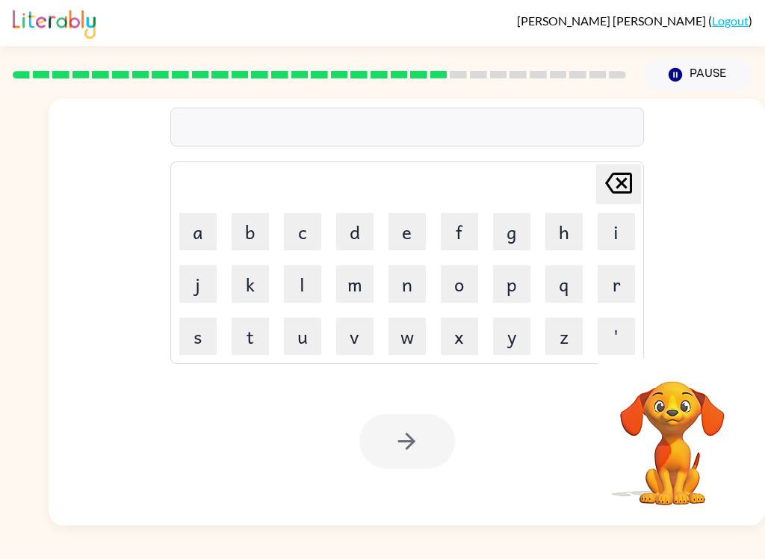
click at [611, 279] on button "r" at bounding box center [616, 283] width 37 height 37
click at [200, 235] on button "a" at bounding box center [197, 231] width 37 height 37
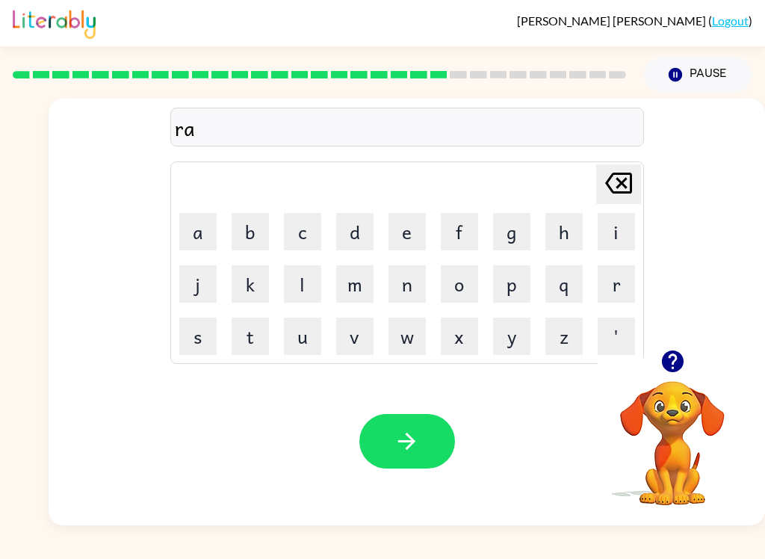
click at [407, 286] on button "n" at bounding box center [407, 283] width 37 height 37
click at [616, 185] on icon at bounding box center [618, 183] width 27 height 21
click at [619, 232] on button "i" at bounding box center [616, 231] width 37 height 37
click at [404, 286] on button "n" at bounding box center [407, 283] width 37 height 37
click at [306, 242] on button "c" at bounding box center [302, 231] width 37 height 37
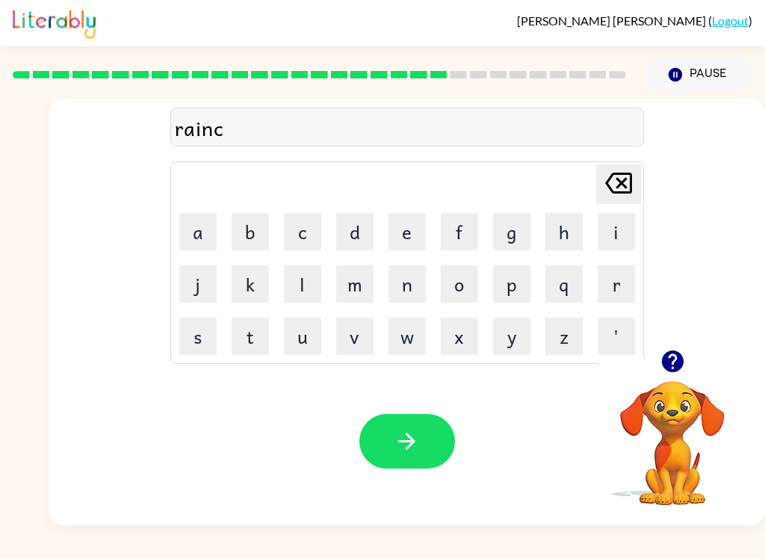
click at [466, 289] on button "o" at bounding box center [459, 283] width 37 height 37
click at [360, 238] on button "d" at bounding box center [354, 231] width 37 height 37
click at [354, 221] on button "d" at bounding box center [354, 231] width 37 height 37
click at [411, 428] on button "button" at bounding box center [408, 441] width 96 height 55
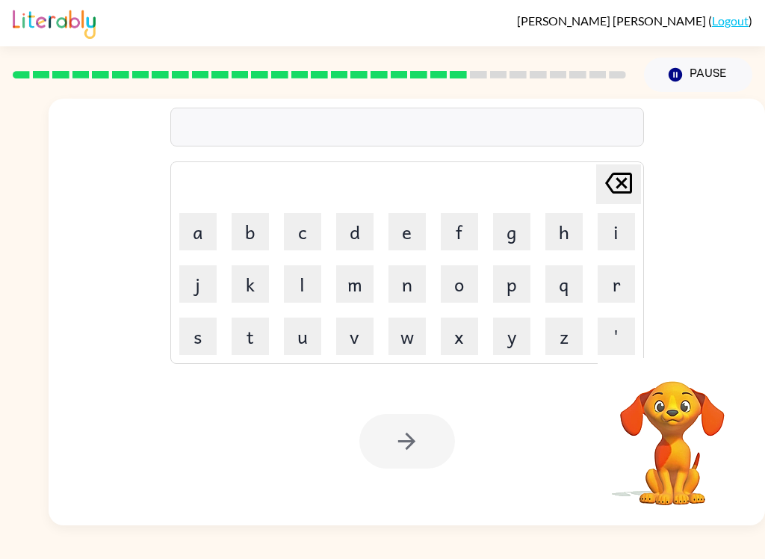
click at [366, 277] on button "m" at bounding box center [354, 283] width 37 height 37
click at [204, 237] on button "a" at bounding box center [197, 231] width 37 height 37
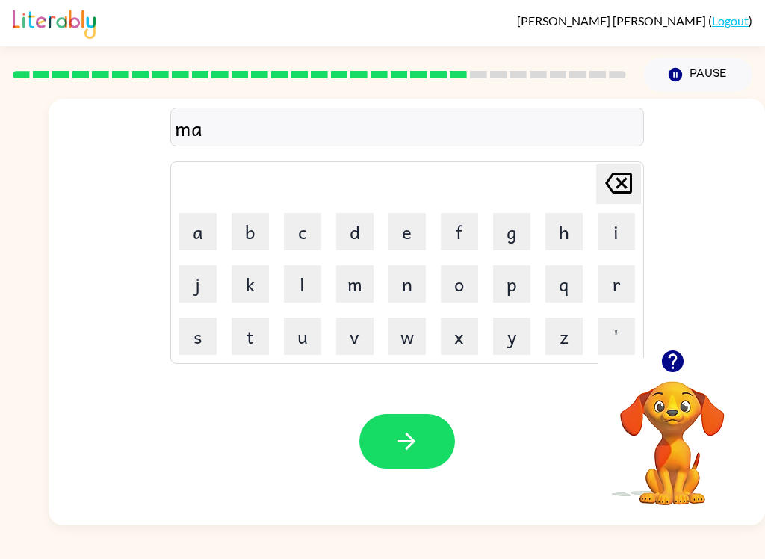
click at [615, 288] on button "r" at bounding box center [616, 283] width 37 height 37
click at [307, 229] on button "c" at bounding box center [302, 231] width 37 height 37
click at [416, 241] on button "e" at bounding box center [407, 231] width 37 height 37
click at [619, 285] on button "r" at bounding box center [616, 283] width 37 height 37
click at [433, 443] on button "button" at bounding box center [408, 441] width 96 height 55
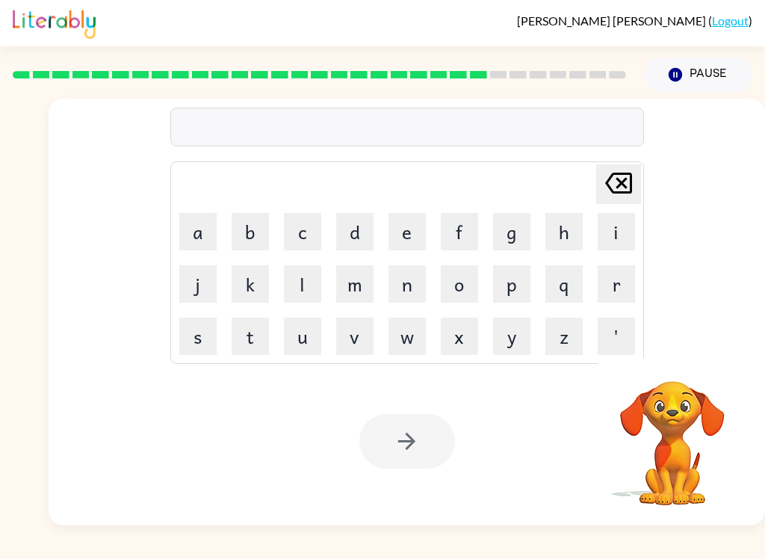
click at [203, 234] on button "a" at bounding box center [197, 231] width 37 height 37
click at [232, 235] on button "b" at bounding box center [250, 231] width 37 height 37
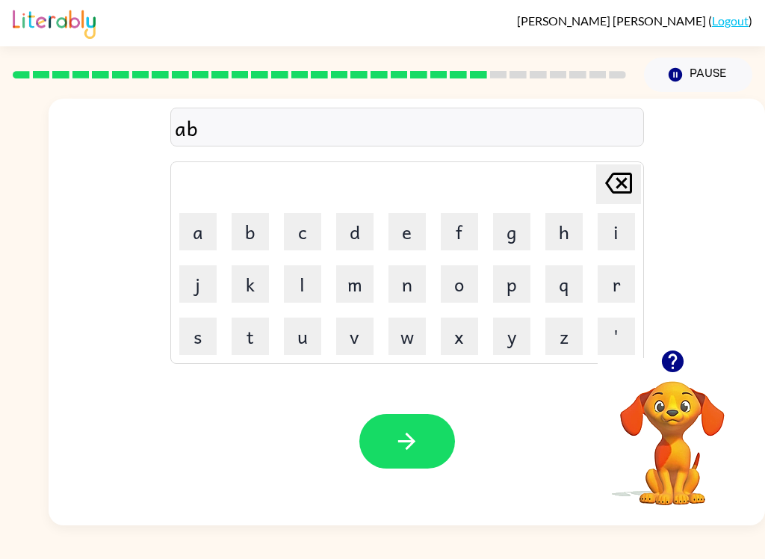
click at [214, 220] on button "a" at bounding box center [197, 231] width 37 height 37
click at [389, 285] on button "n" at bounding box center [407, 283] width 37 height 37
click at [315, 226] on button "c" at bounding box center [302, 231] width 37 height 37
click at [628, 241] on button "i" at bounding box center [616, 231] width 37 height 37
click at [405, 283] on button "n" at bounding box center [407, 283] width 37 height 37
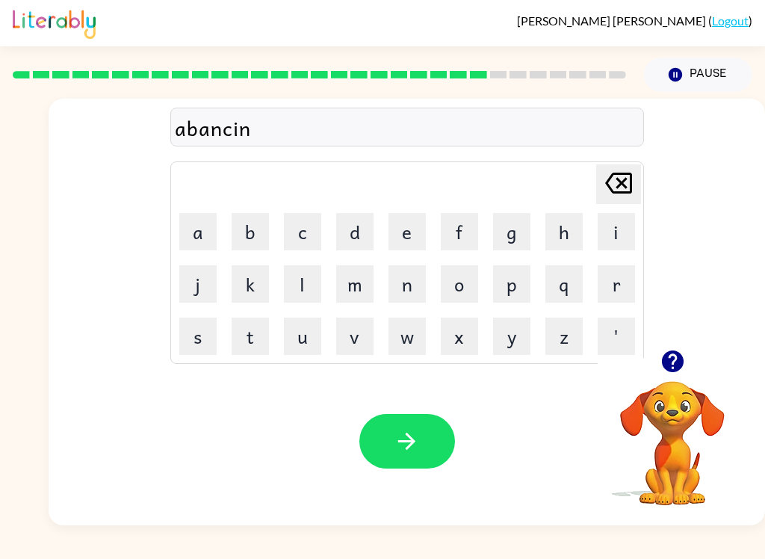
click at [511, 235] on button "g" at bounding box center [511, 231] width 37 height 37
click at [422, 428] on button "button" at bounding box center [408, 441] width 96 height 55
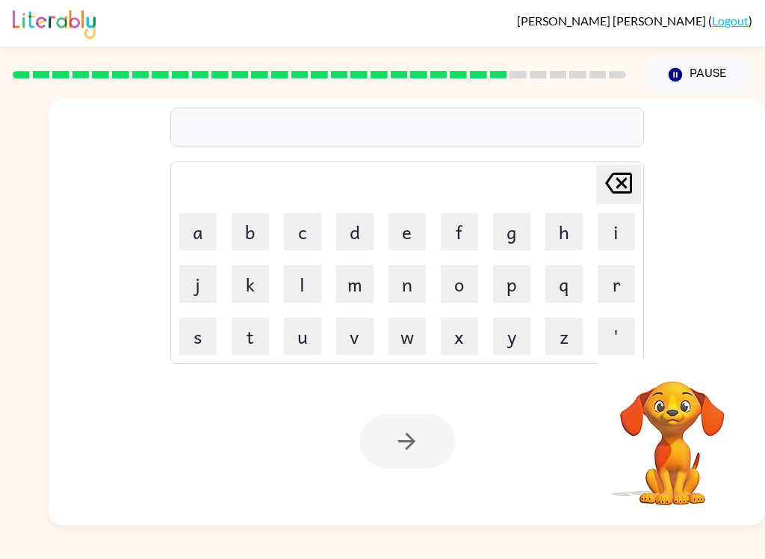
click at [212, 230] on button "a" at bounding box center [197, 231] width 37 height 37
click at [261, 232] on button "b" at bounding box center [250, 231] width 37 height 37
click at [211, 236] on button "a" at bounding box center [197, 231] width 37 height 37
click at [419, 290] on button "n" at bounding box center [407, 283] width 37 height 37
click at [506, 229] on button "g" at bounding box center [511, 231] width 37 height 37
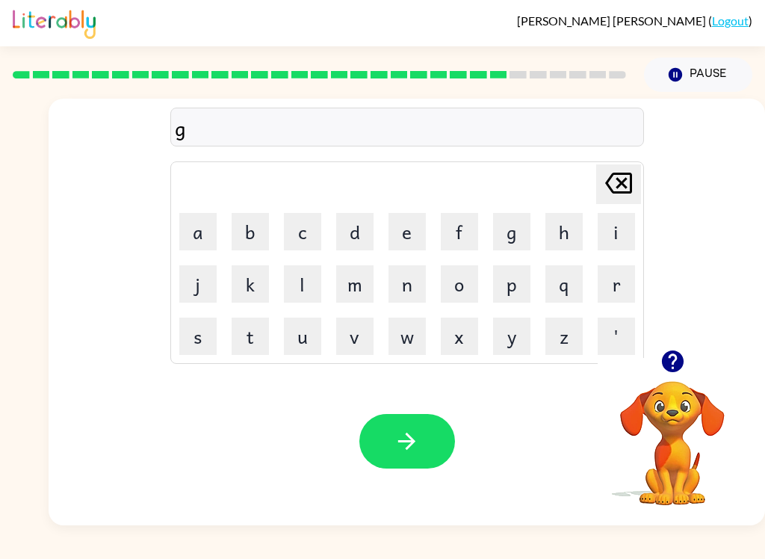
click at [189, 219] on button "a" at bounding box center [197, 231] width 37 height 37
click at [455, 286] on button "o" at bounding box center [459, 283] width 37 height 37
click at [399, 345] on button "w" at bounding box center [407, 336] width 37 height 37
click at [357, 242] on button "d" at bounding box center [354, 231] width 37 height 37
click at [619, 191] on icon "[PERSON_NAME] last character input" at bounding box center [619, 183] width 36 height 36
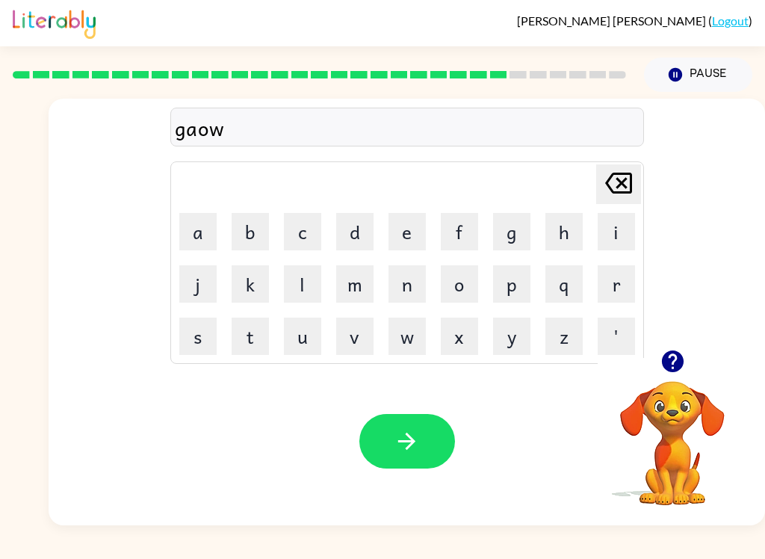
click at [232, 232] on button "b" at bounding box center [250, 231] width 37 height 37
click at [451, 275] on button "o" at bounding box center [459, 283] width 37 height 37
click at [310, 284] on button "l" at bounding box center [302, 283] width 37 height 37
click at [619, 233] on button "i" at bounding box center [616, 231] width 37 height 37
click at [405, 294] on button "n" at bounding box center [407, 283] width 37 height 37
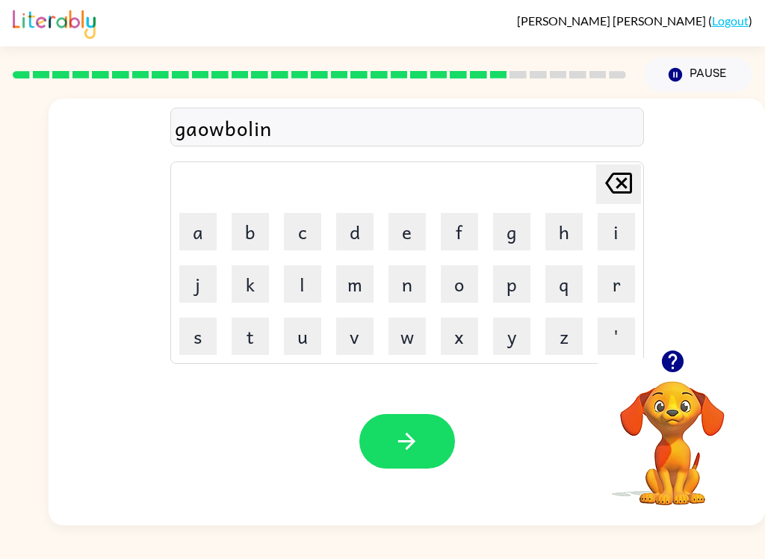
click at [546, 231] on button "h" at bounding box center [564, 231] width 37 height 37
click at [623, 194] on icon at bounding box center [618, 183] width 27 height 21
click at [502, 232] on button "g" at bounding box center [511, 231] width 37 height 37
click at [408, 448] on icon "button" at bounding box center [406, 441] width 17 height 17
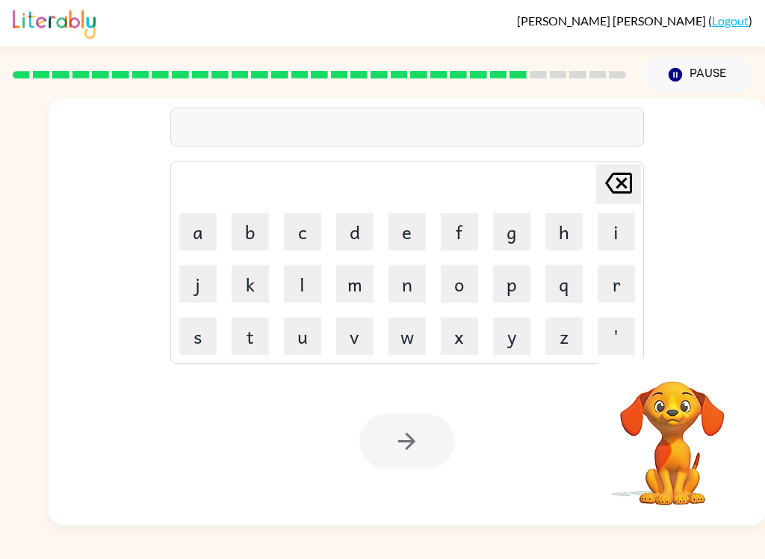
click at [349, 245] on button "d" at bounding box center [354, 231] width 37 height 37
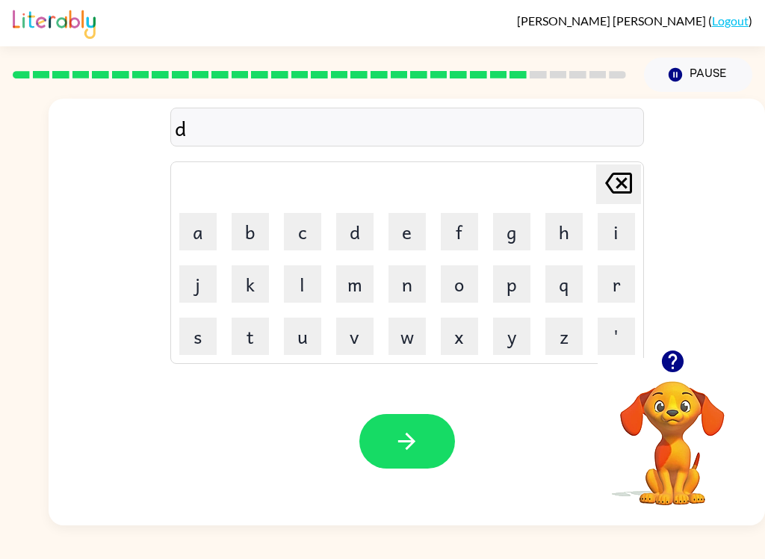
click at [469, 292] on button "o" at bounding box center [459, 283] width 37 height 37
click at [628, 280] on button "r" at bounding box center [616, 283] width 37 height 37
click at [251, 223] on button "b" at bounding box center [250, 231] width 37 height 37
click at [413, 229] on button "e" at bounding box center [407, 231] width 37 height 37
click at [262, 228] on button "b" at bounding box center [250, 231] width 37 height 37
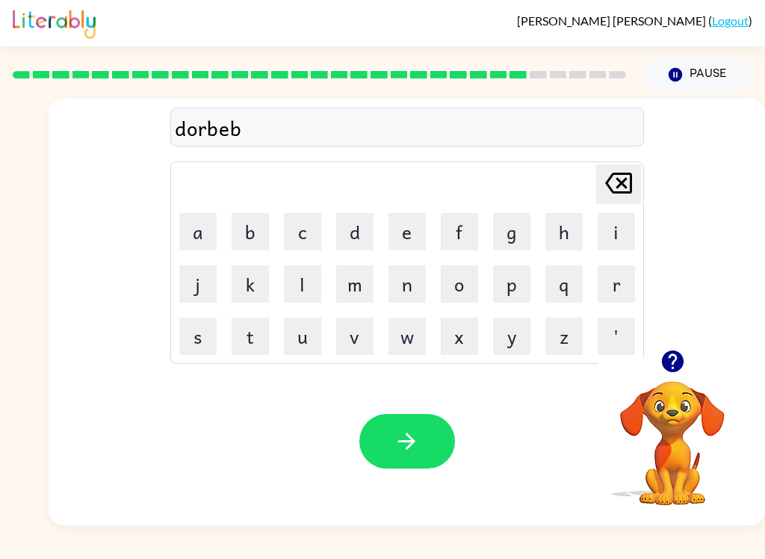
click at [203, 234] on button "a" at bounding box center [197, 231] width 37 height 37
click at [418, 283] on button "n" at bounding box center [407, 283] width 37 height 37
click at [256, 322] on button "t" at bounding box center [250, 336] width 37 height 37
click at [402, 439] on icon "button" at bounding box center [407, 441] width 26 height 26
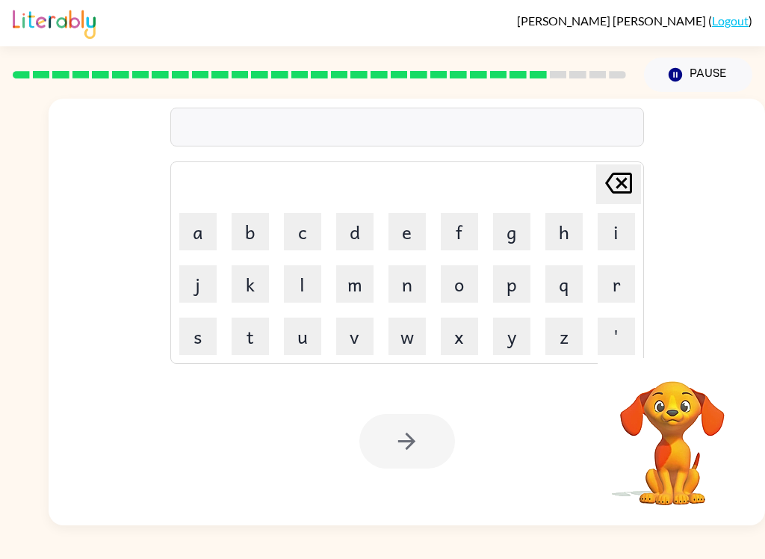
click at [183, 342] on button "s" at bounding box center [197, 336] width 37 height 37
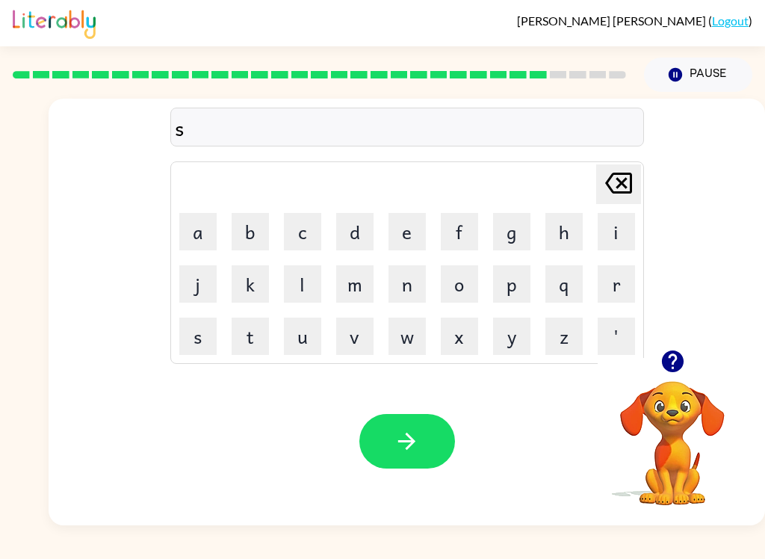
click at [259, 340] on button "t" at bounding box center [250, 336] width 37 height 37
click at [620, 286] on button "r" at bounding box center [616, 283] width 37 height 37
click at [201, 223] on button "a" at bounding box center [197, 231] width 37 height 37
click at [403, 235] on button "e" at bounding box center [407, 231] width 37 height 37
click at [407, 295] on button "n" at bounding box center [407, 283] width 37 height 37
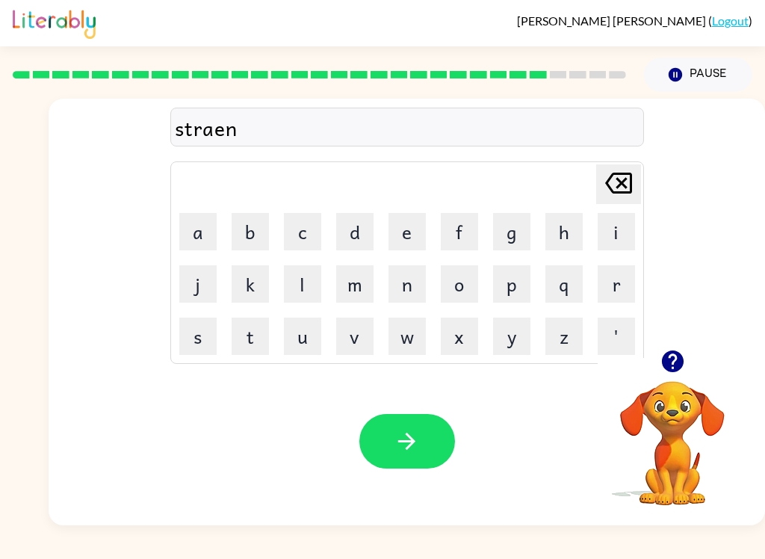
click at [403, 452] on icon "button" at bounding box center [407, 441] width 26 height 26
click at [192, 352] on button "s" at bounding box center [197, 336] width 37 height 37
click at [560, 239] on button "h" at bounding box center [564, 231] width 37 height 37
click at [504, 280] on button "p" at bounding box center [511, 283] width 37 height 37
click at [395, 232] on button "e" at bounding box center [407, 231] width 37 height 37
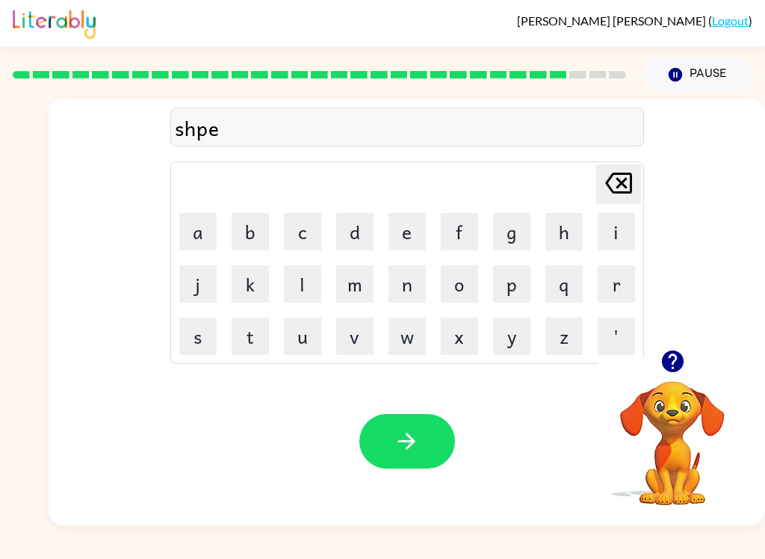
click at [625, 181] on icon "[PERSON_NAME] last character input" at bounding box center [619, 183] width 36 height 36
click at [615, 175] on icon at bounding box center [618, 183] width 27 height 21
click at [191, 235] on button "a" at bounding box center [197, 231] width 37 height 37
click at [511, 280] on button "p" at bounding box center [511, 283] width 37 height 37
click at [408, 230] on button "e" at bounding box center [407, 231] width 37 height 37
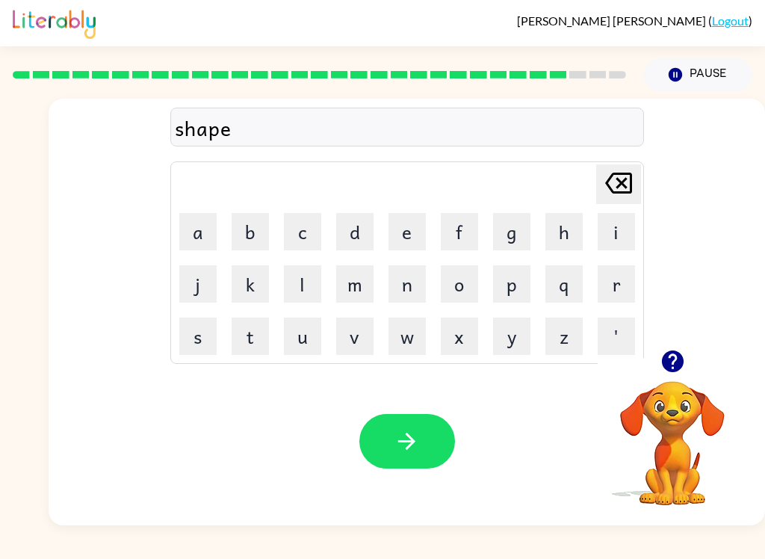
click at [435, 445] on button "button" at bounding box center [408, 441] width 96 height 55
click at [408, 228] on button "e" at bounding box center [407, 231] width 37 height 37
click at [462, 335] on button "x" at bounding box center [459, 336] width 37 height 37
click at [406, 235] on button "e" at bounding box center [407, 231] width 37 height 37
click at [300, 283] on button "l" at bounding box center [302, 283] width 37 height 37
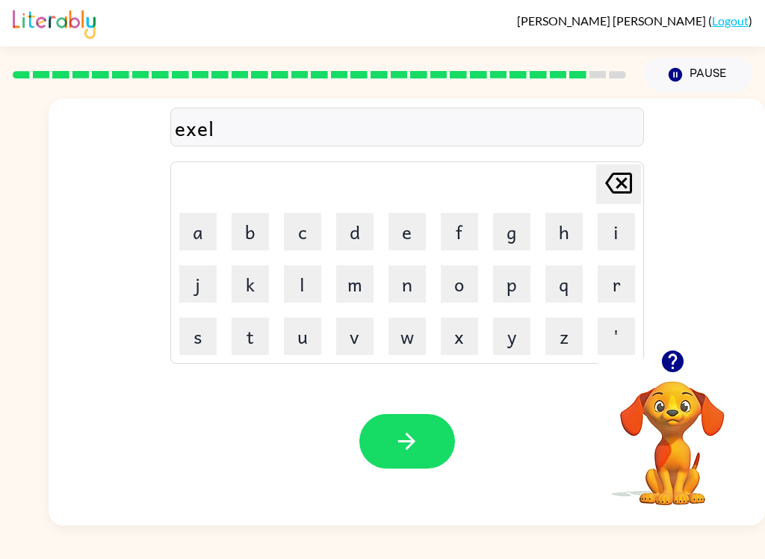
click at [411, 236] on button "e" at bounding box center [407, 231] width 37 height 37
click at [406, 289] on button "n" at bounding box center [407, 283] width 37 height 37
click at [251, 339] on button "t" at bounding box center [250, 336] width 37 height 37
click at [407, 452] on icon "button" at bounding box center [407, 441] width 26 height 26
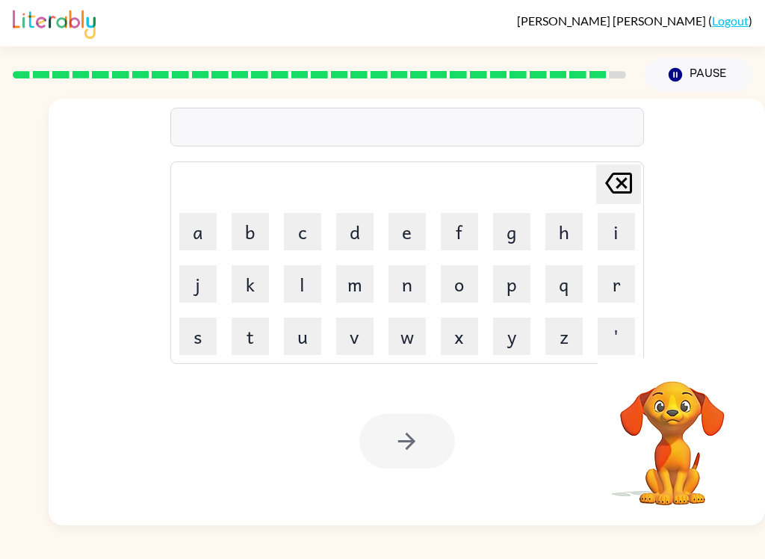
click at [366, 235] on button "d" at bounding box center [354, 231] width 37 height 37
click at [617, 285] on button "r" at bounding box center [616, 283] width 37 height 37
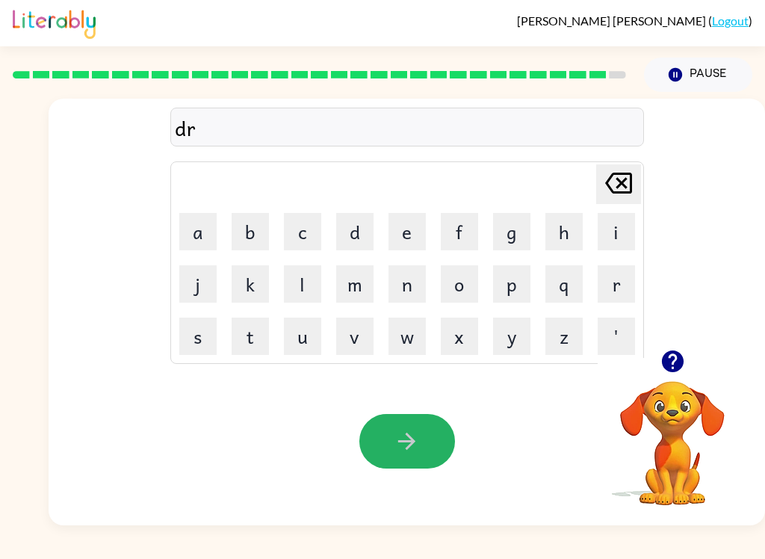
click at [384, 427] on button "button" at bounding box center [408, 441] width 96 height 55
